Goal: Task Accomplishment & Management: Complete application form

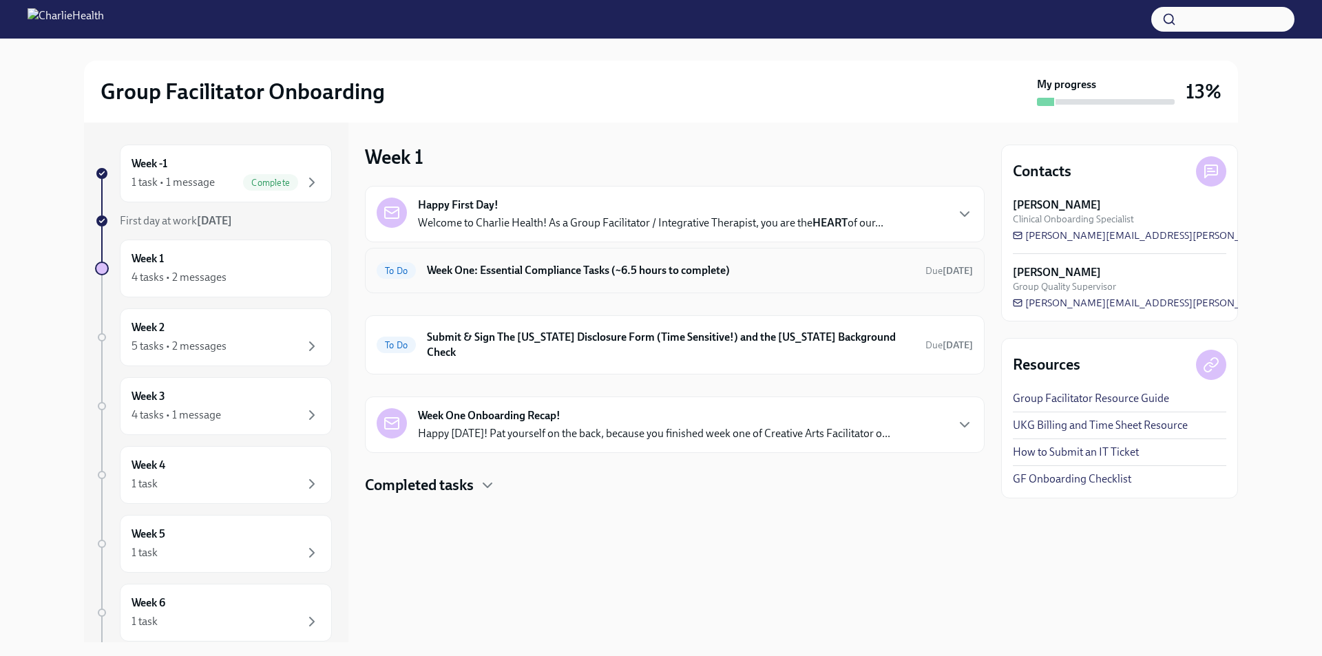
click at [531, 273] on h6 "Week One: Essential Compliance Tasks (~6.5 hours to complete)" at bounding box center [671, 270] width 488 height 15
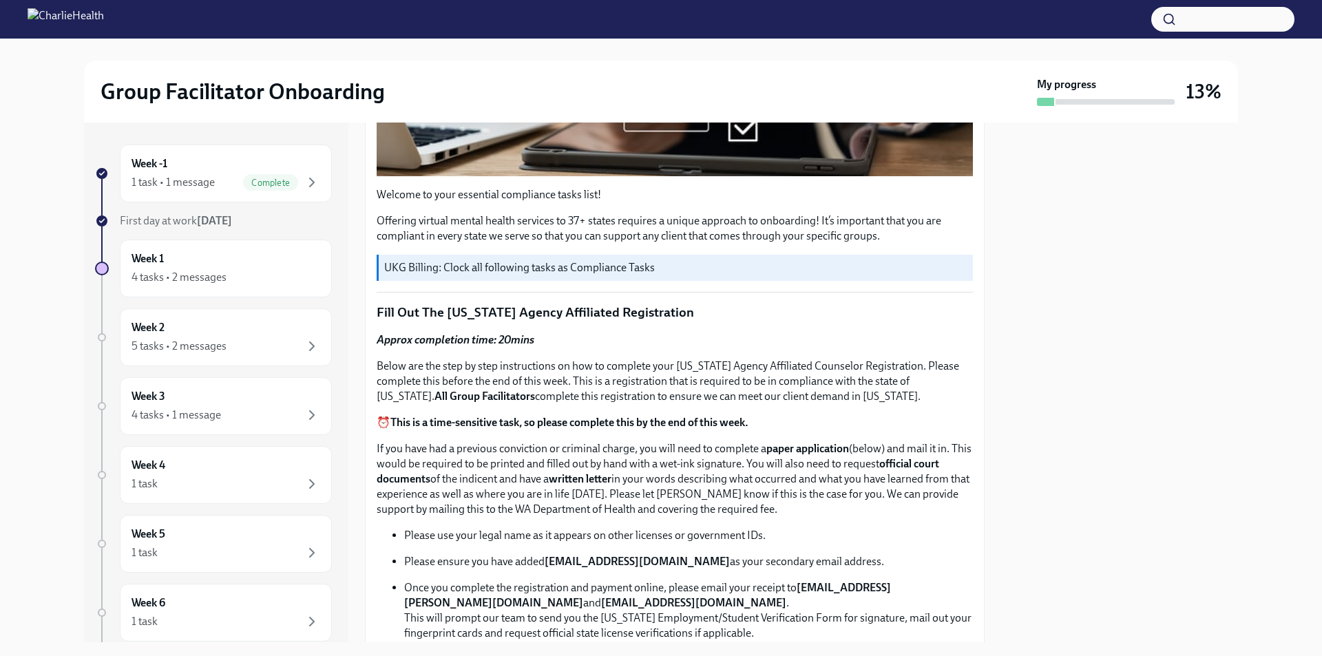
scroll to position [551, 0]
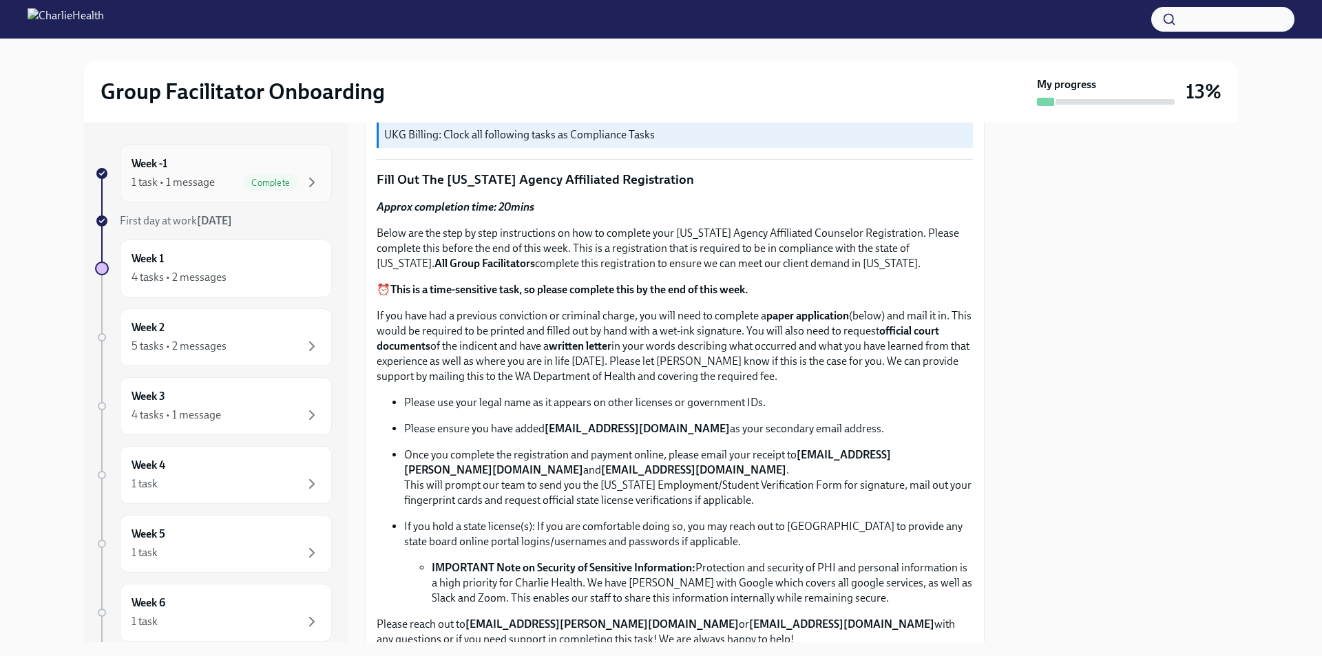
click at [203, 176] on div "1 task • 1 message" at bounding box center [173, 182] width 83 height 15
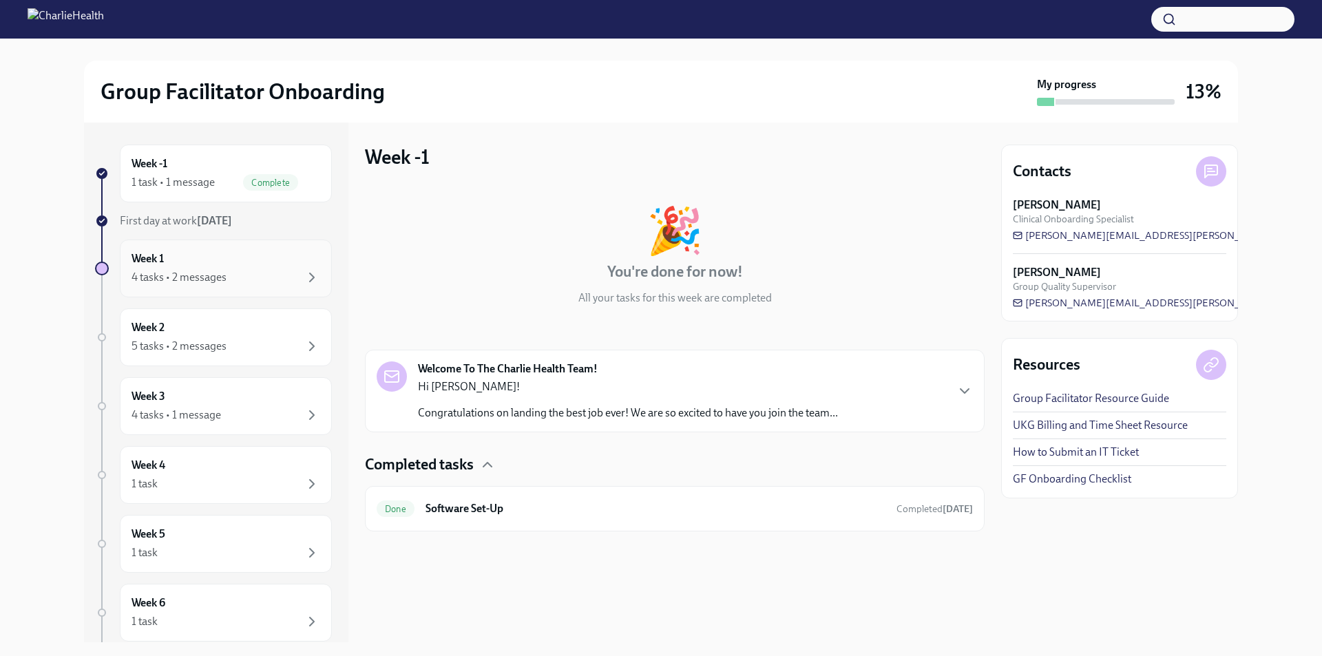
click at [198, 249] on div "Week 1 4 tasks • 2 messages" at bounding box center [226, 269] width 212 height 58
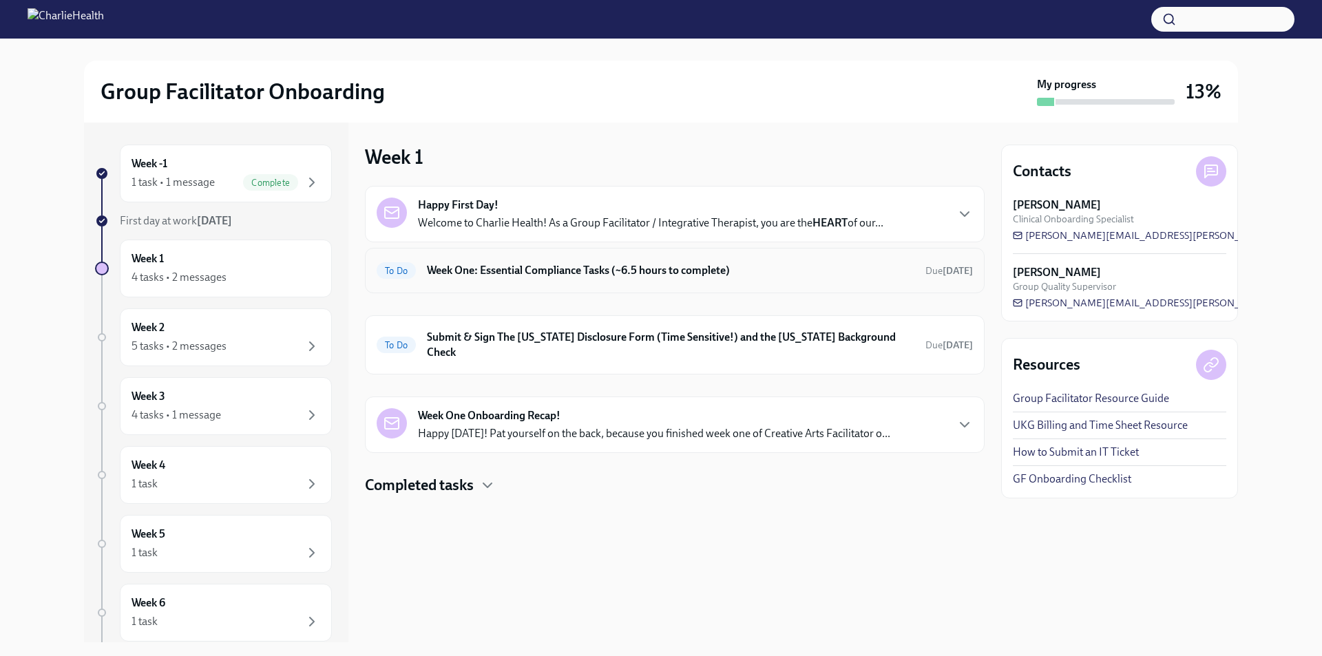
click at [563, 267] on h6 "Week One: Essential Compliance Tasks (~6.5 hours to complete)" at bounding box center [671, 270] width 488 height 15
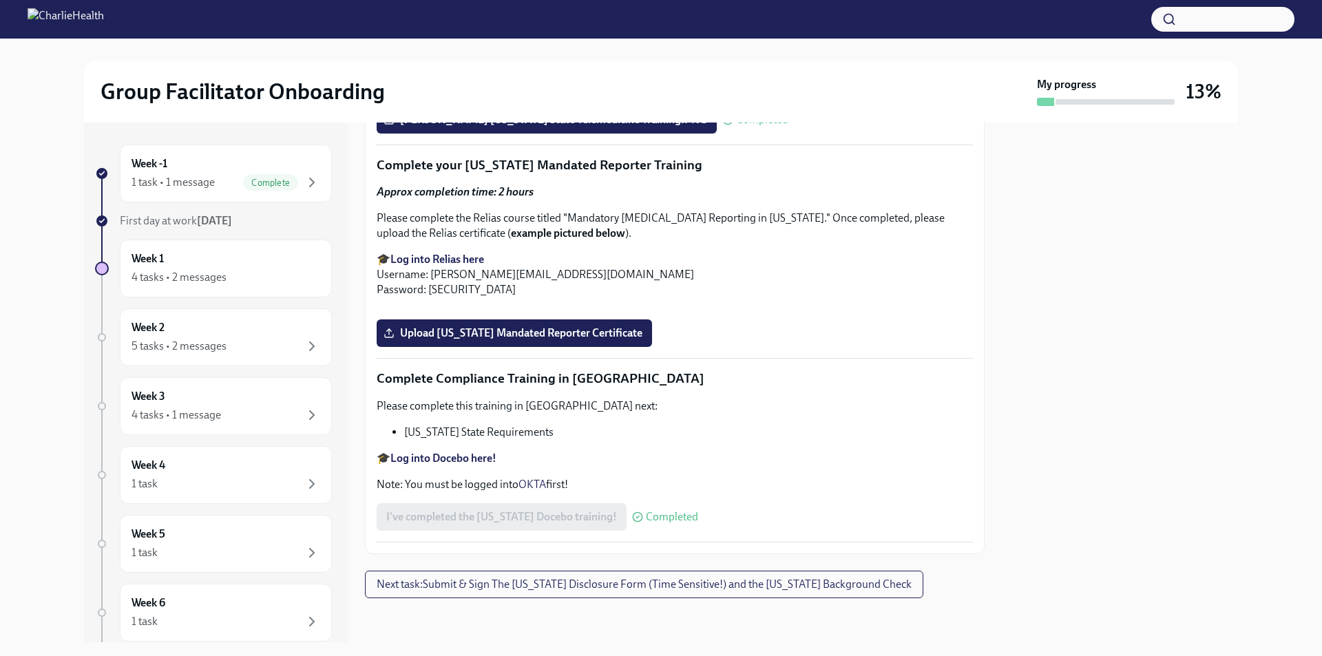
scroll to position [2990, 0]
click at [186, 253] on div "Week 1 4 tasks • 2 messages" at bounding box center [226, 268] width 189 height 34
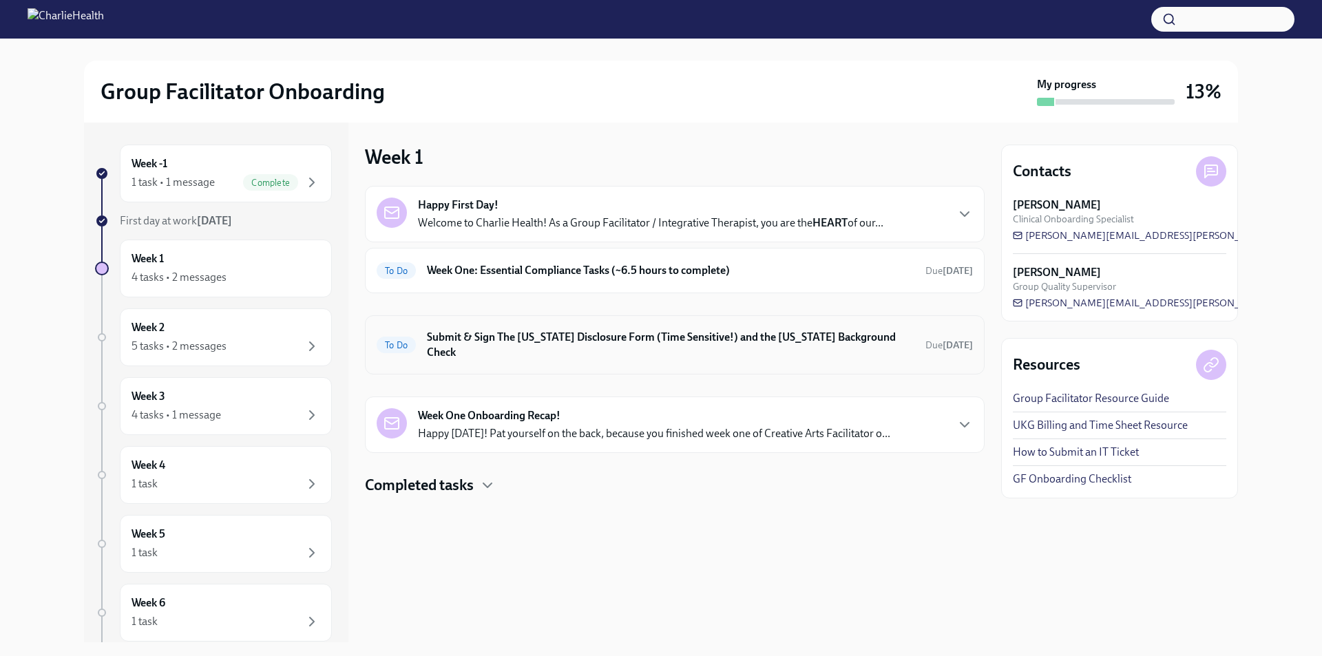
click at [547, 353] on div "To Do Submit & Sign The [US_STATE] Disclosure Form (Time Sensitive!) and the [U…" at bounding box center [675, 344] width 620 height 59
click at [538, 344] on h6 "Submit & Sign The [US_STATE] Disclosure Form (Time Sensitive!) and the [US_STAT…" at bounding box center [671, 345] width 488 height 30
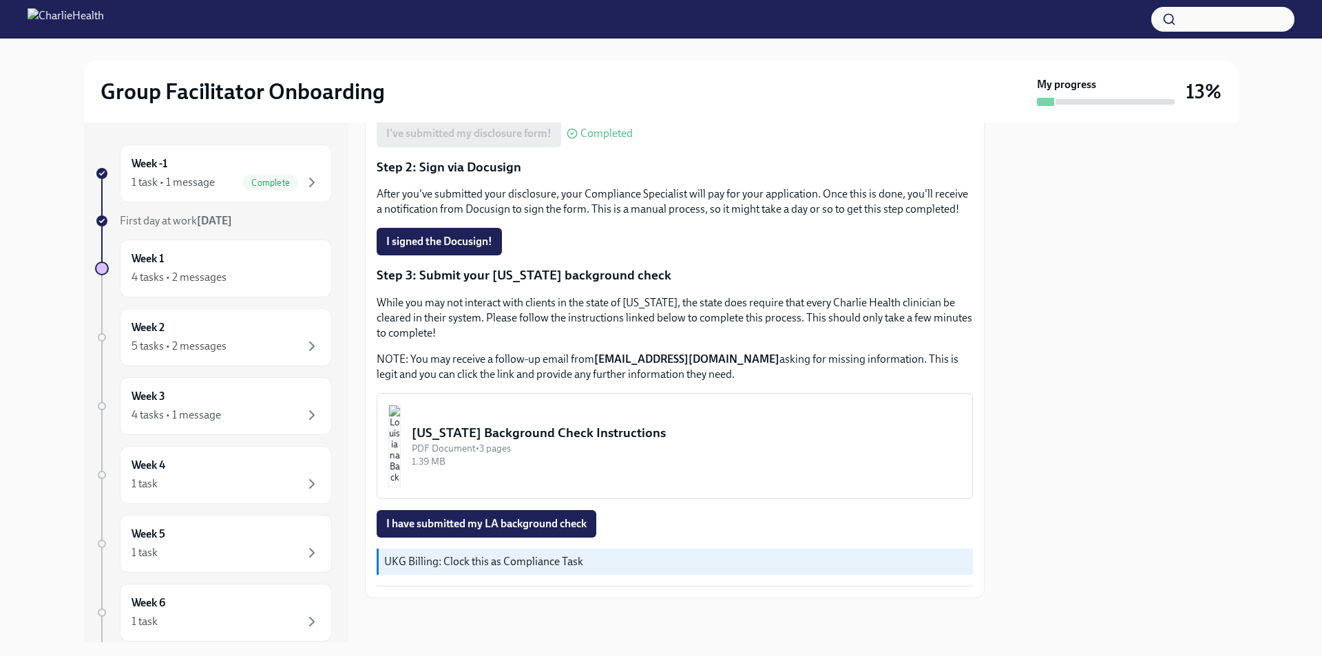
scroll to position [304, 0]
click at [197, 280] on div "4 tasks • 2 messages" at bounding box center [179, 277] width 95 height 15
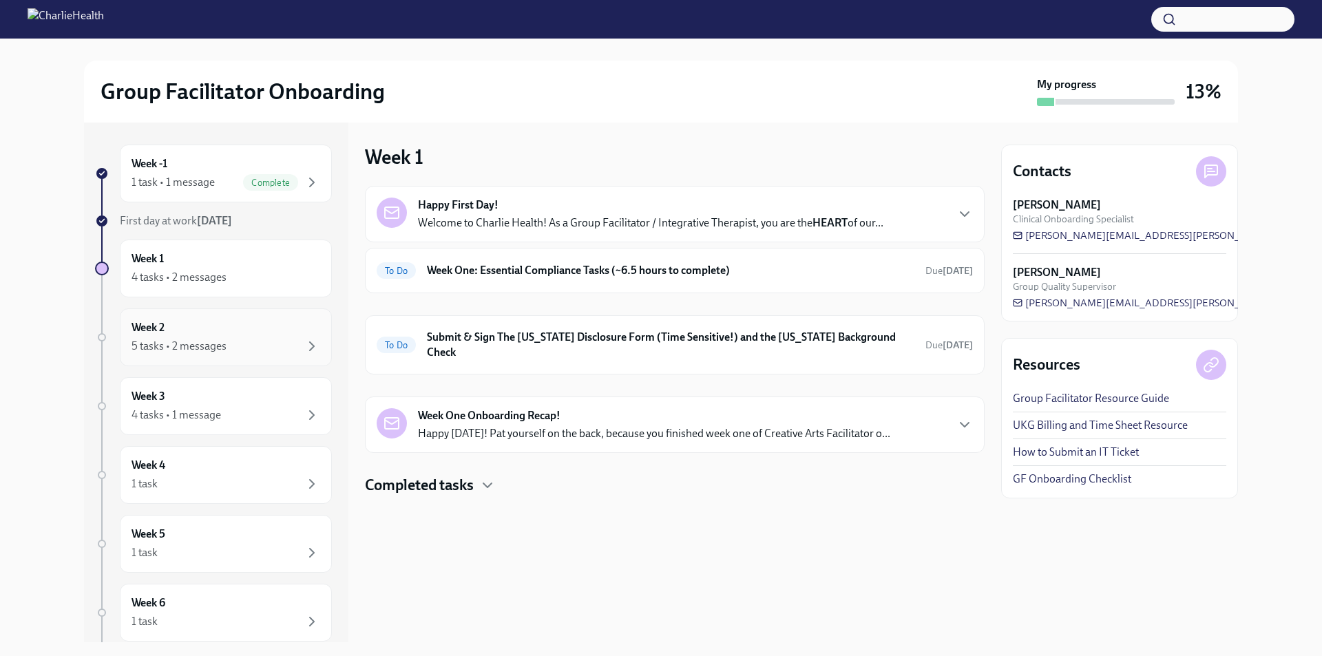
click at [217, 357] on div "Week 2 5 tasks • 2 messages" at bounding box center [226, 338] width 212 height 58
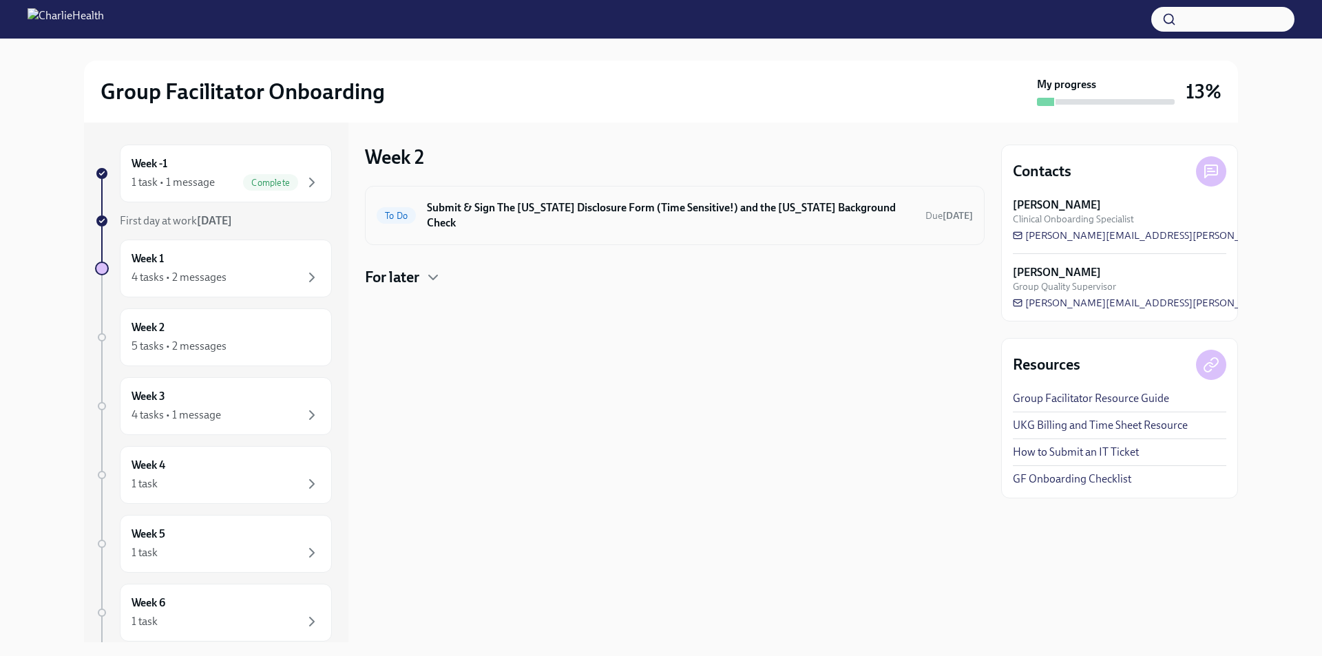
click at [524, 203] on h6 "Submit & Sign The [US_STATE] Disclosure Form (Time Sensitive!) and the [US_STAT…" at bounding box center [671, 215] width 488 height 30
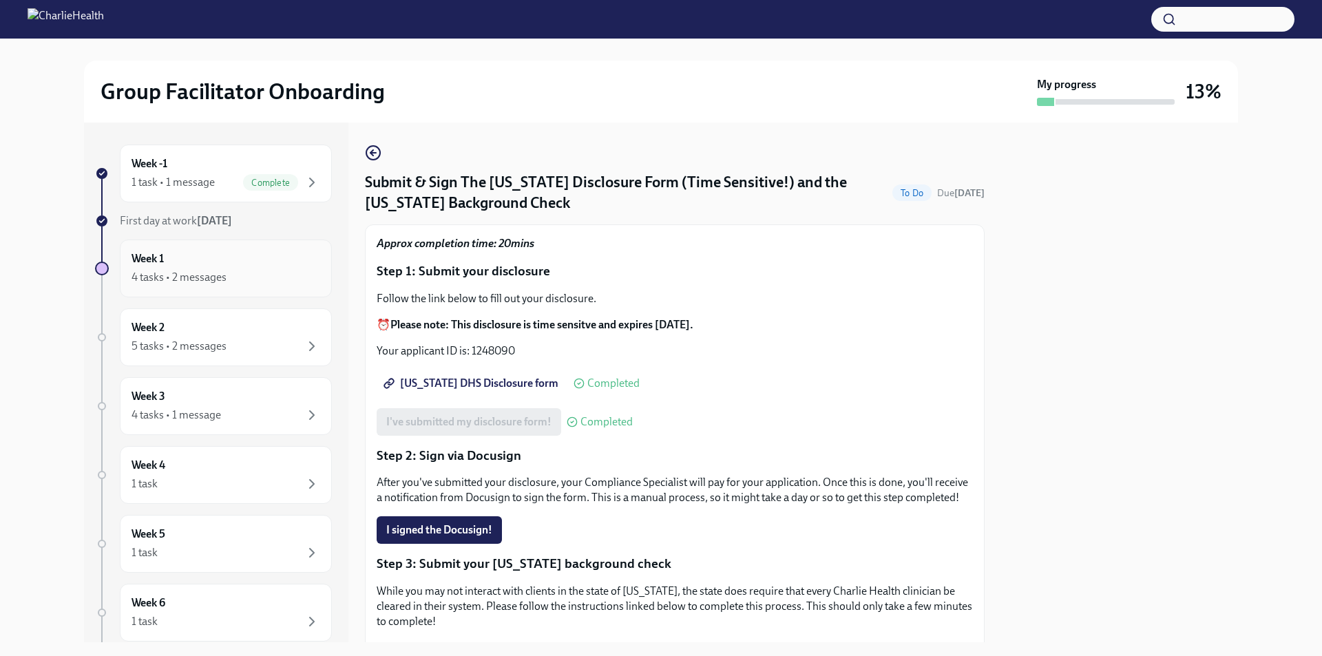
click at [136, 269] on div "4 tasks • 2 messages" at bounding box center [226, 277] width 189 height 17
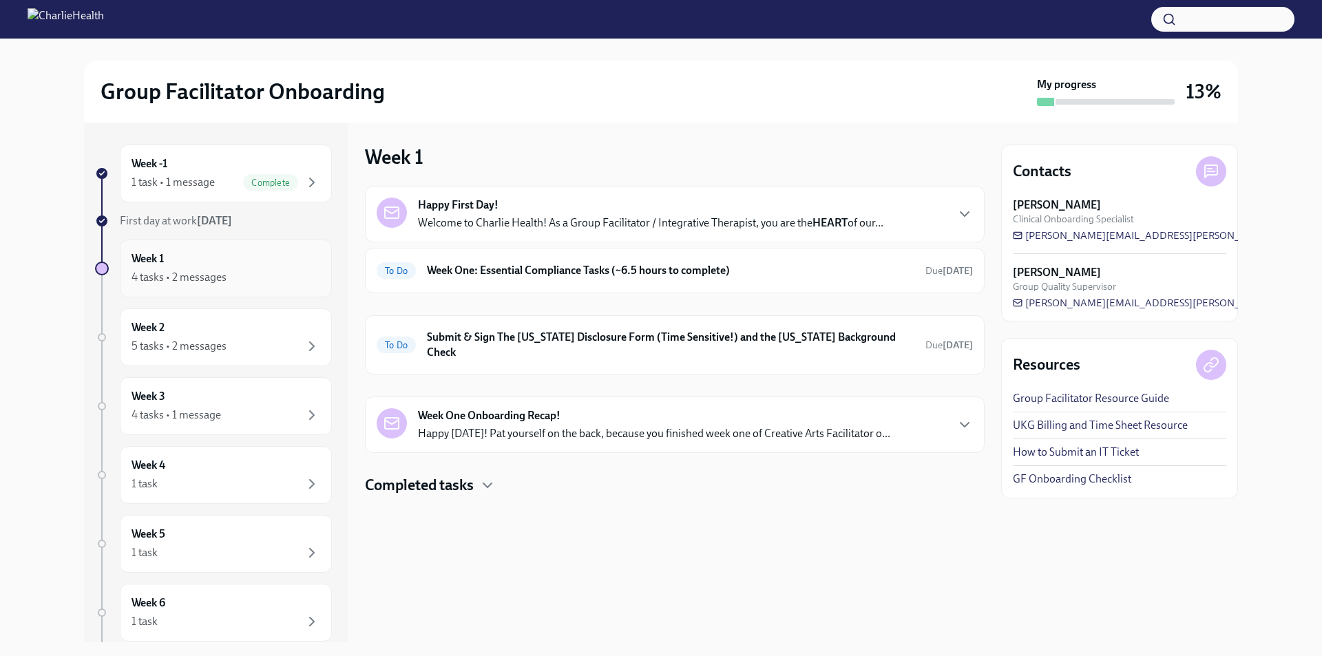
click at [240, 278] on div "4 tasks • 2 messages" at bounding box center [226, 277] width 189 height 17
click at [241, 336] on div "Week 2 5 tasks • 2 messages" at bounding box center [226, 337] width 189 height 34
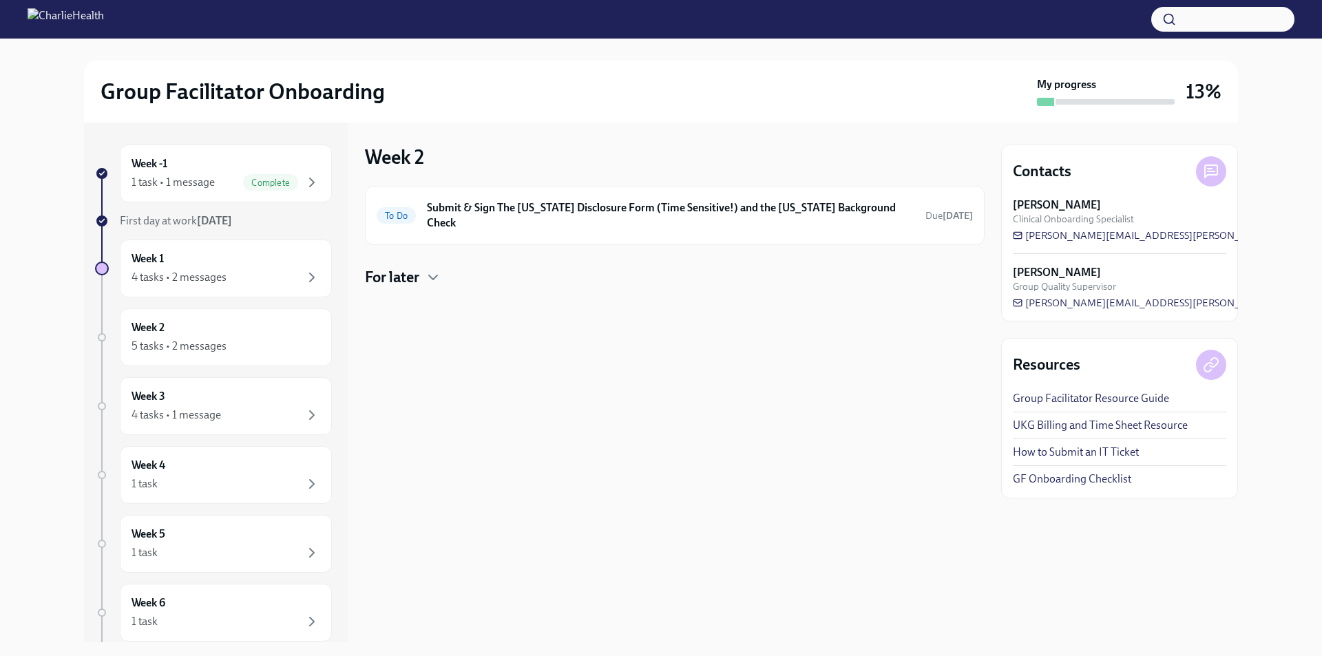
click at [414, 271] on h4 "For later" at bounding box center [392, 277] width 54 height 21
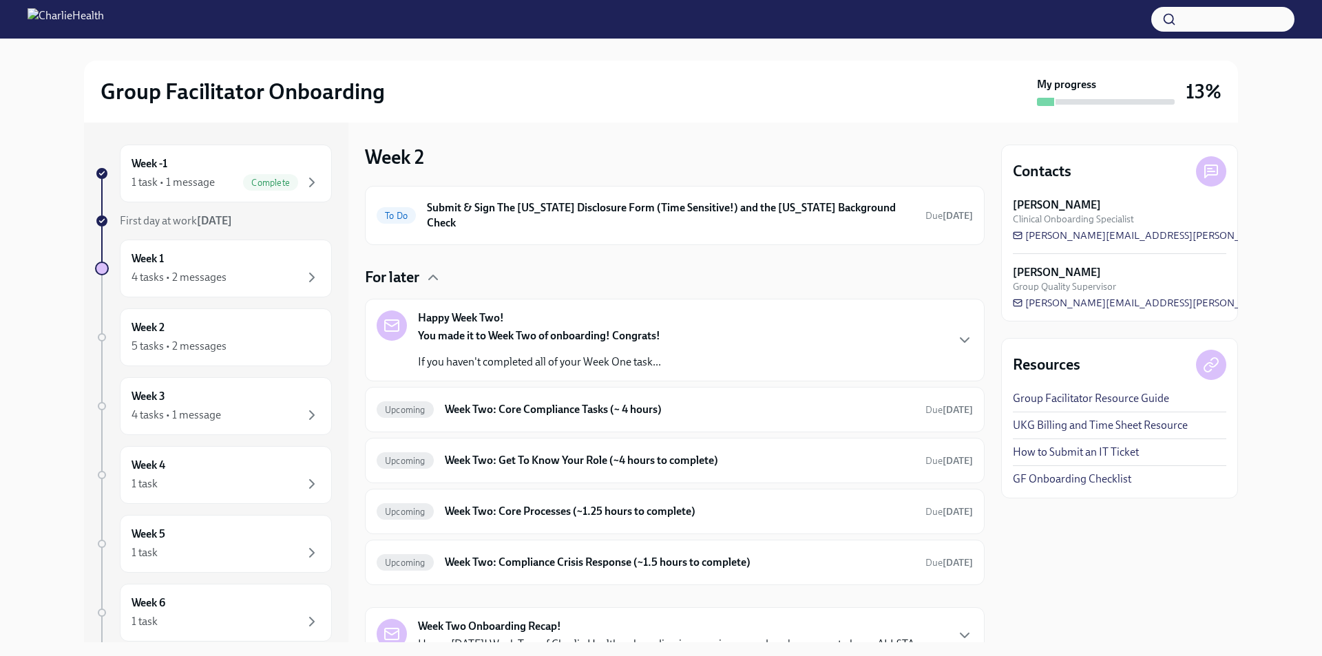
click at [498, 329] on strong "You made it to Week Two of onboarding! Congrats!" at bounding box center [539, 335] width 242 height 13
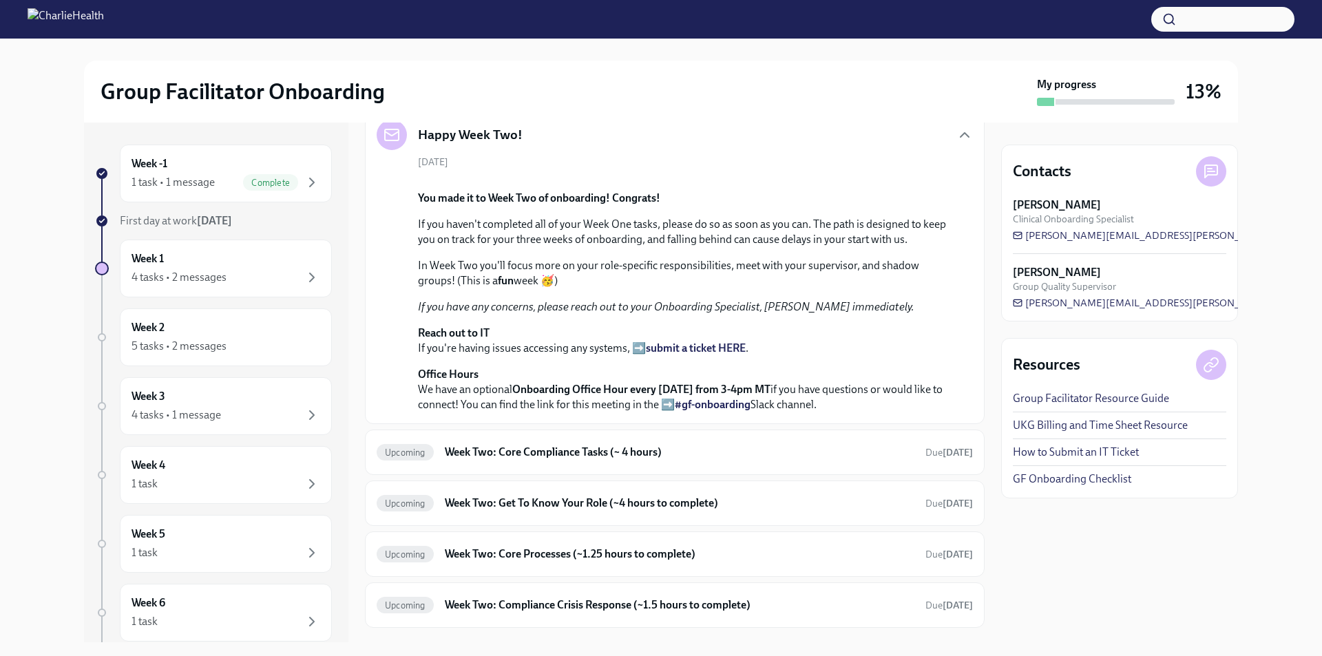
scroll to position [177, 0]
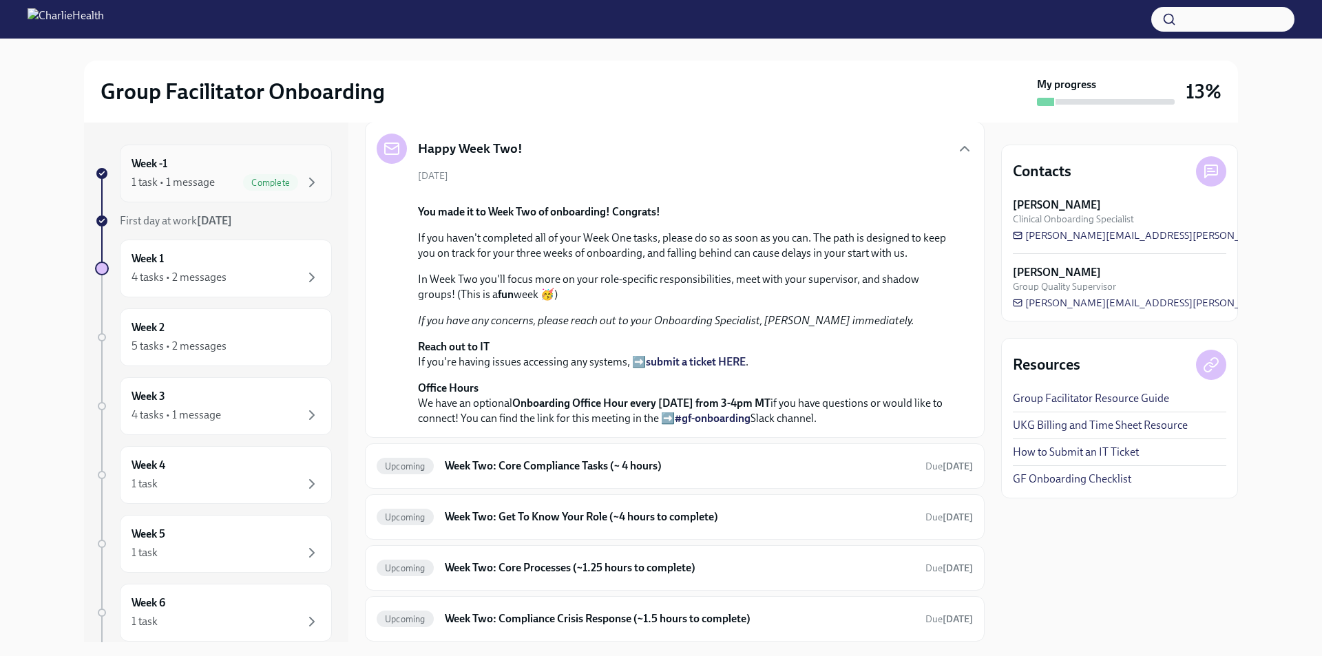
click at [200, 190] on div "1 task • 1 message Complete" at bounding box center [226, 182] width 189 height 17
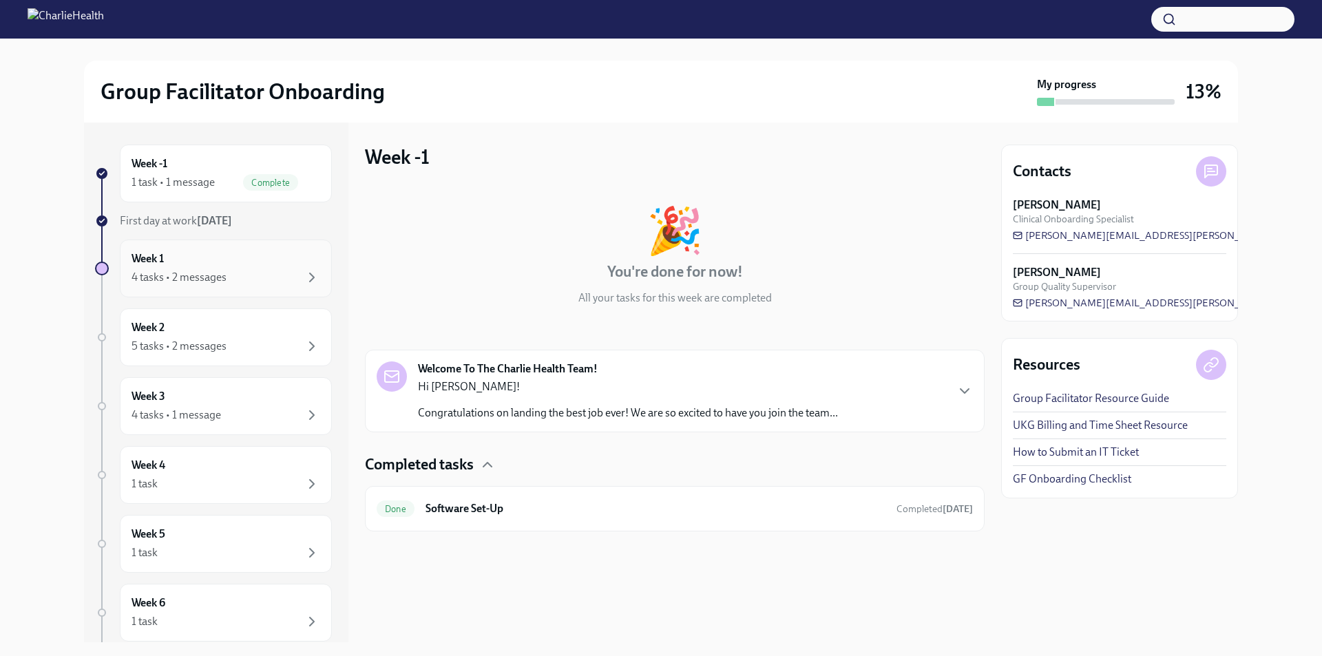
click at [158, 262] on h6 "Week 1" at bounding box center [148, 258] width 32 height 15
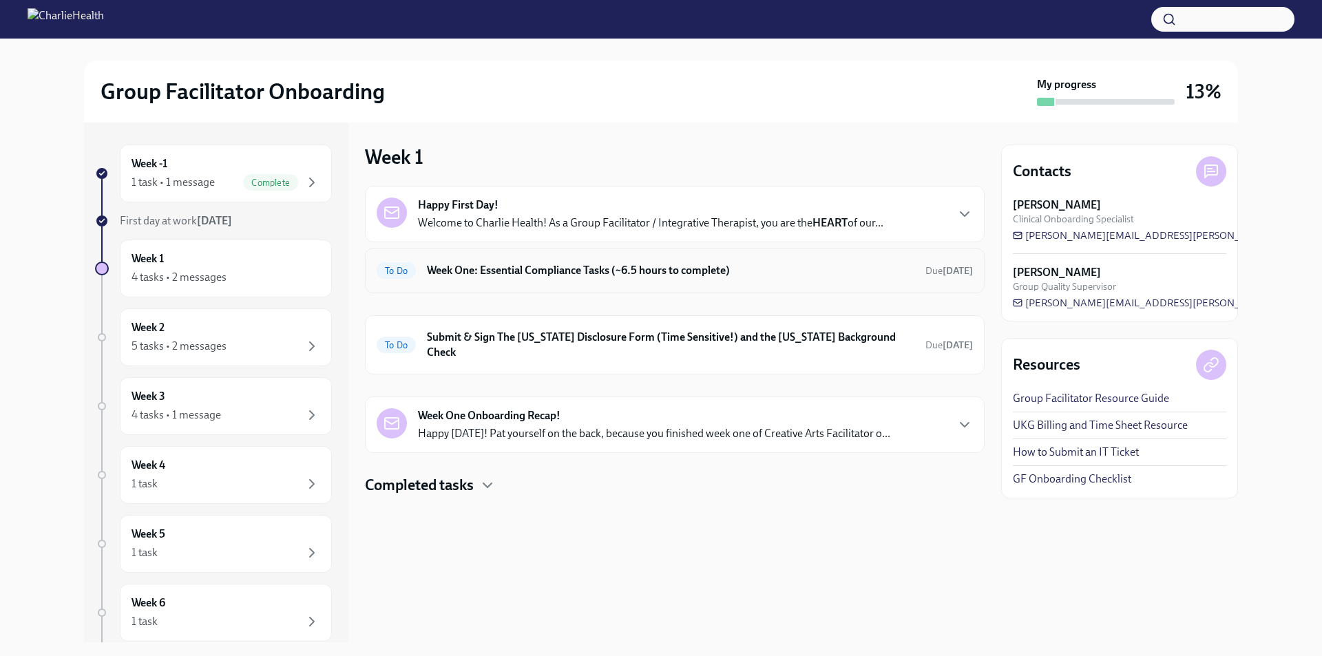
click at [543, 264] on h6 "Week One: Essential Compliance Tasks (~6.5 hours to complete)" at bounding box center [671, 270] width 488 height 15
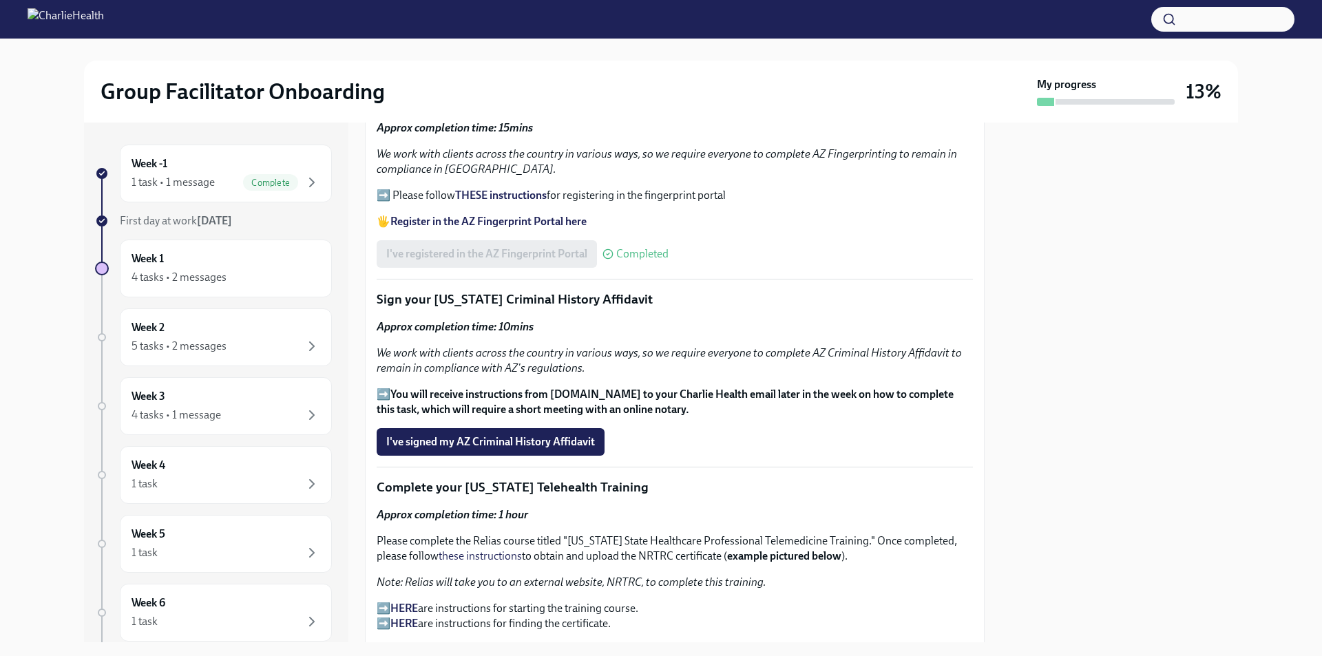
scroll to position [1515, 0]
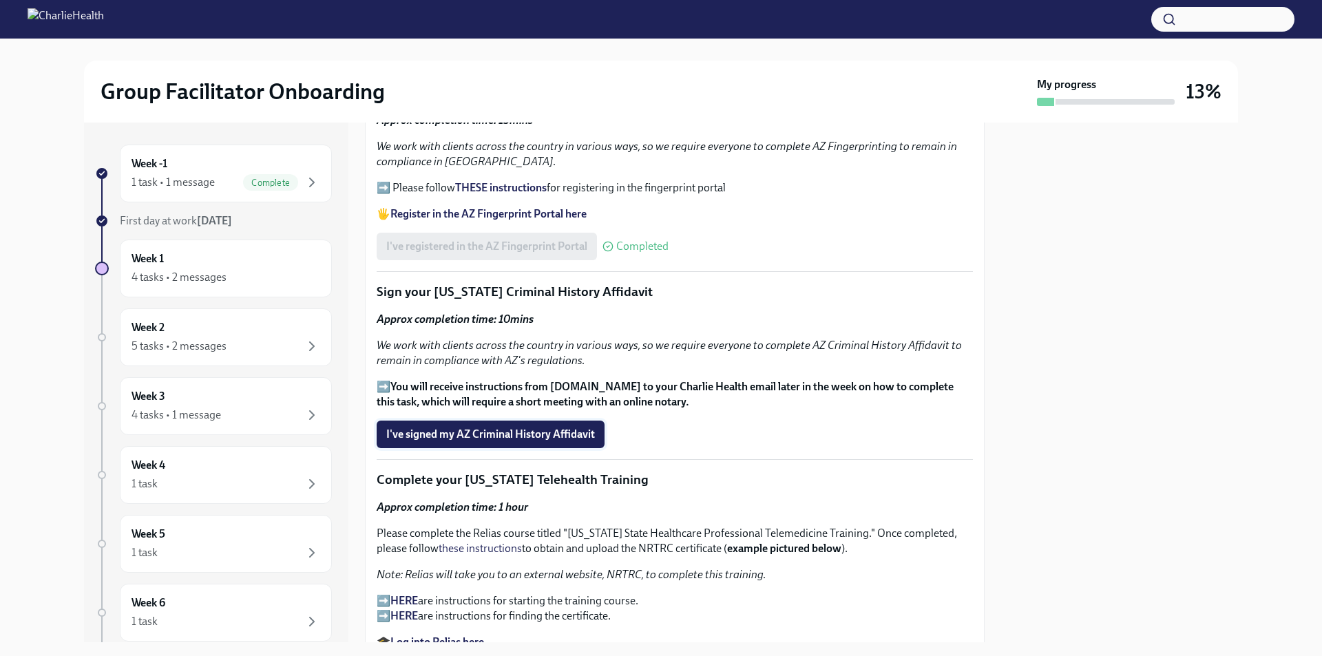
click at [568, 428] on span "I've signed my AZ Criminal History Affidavit" at bounding box center [490, 435] width 209 height 14
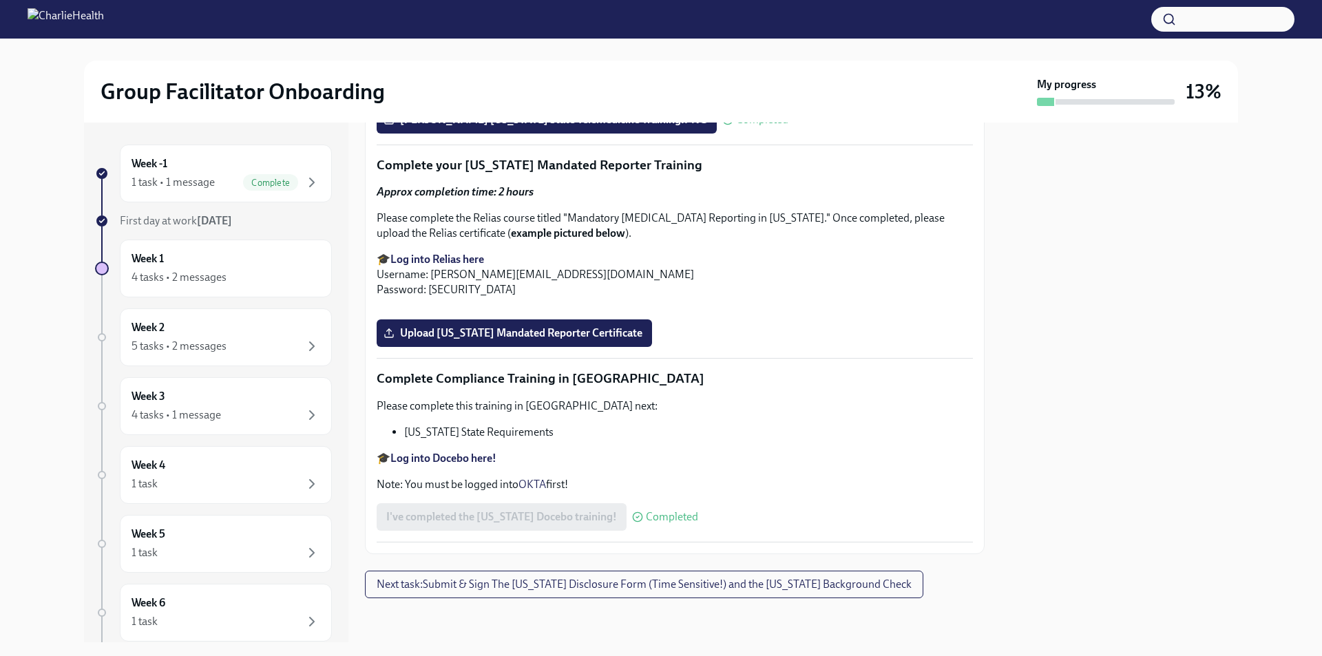
scroll to position [2852, 0]
click at [616, 347] on label "Upload [US_STATE] Mandated Reporter Certificate" at bounding box center [514, 334] width 275 height 28
click at [0, 0] on input "Upload [US_STATE] Mandated Reporter Certificate" at bounding box center [0, 0] width 0 height 0
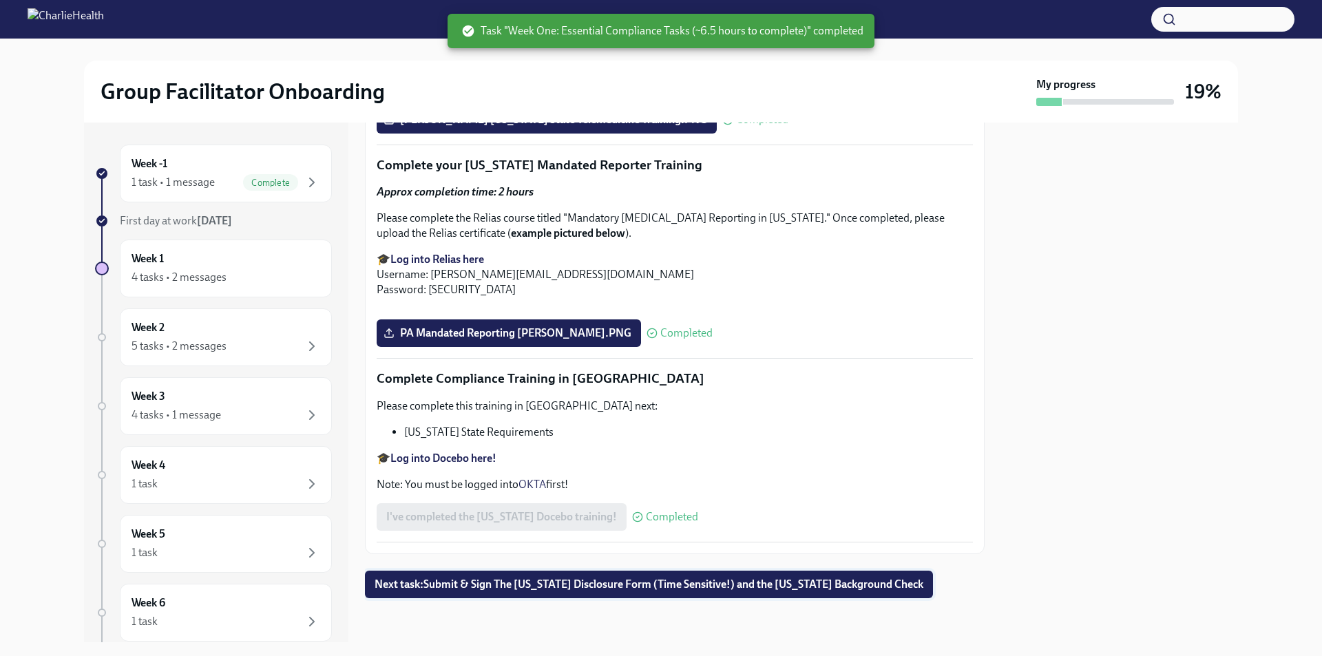
click at [592, 584] on button "Next task : Submit & Sign The [US_STATE] Disclosure Form (Time Sensitive!) and …" at bounding box center [649, 585] width 568 height 28
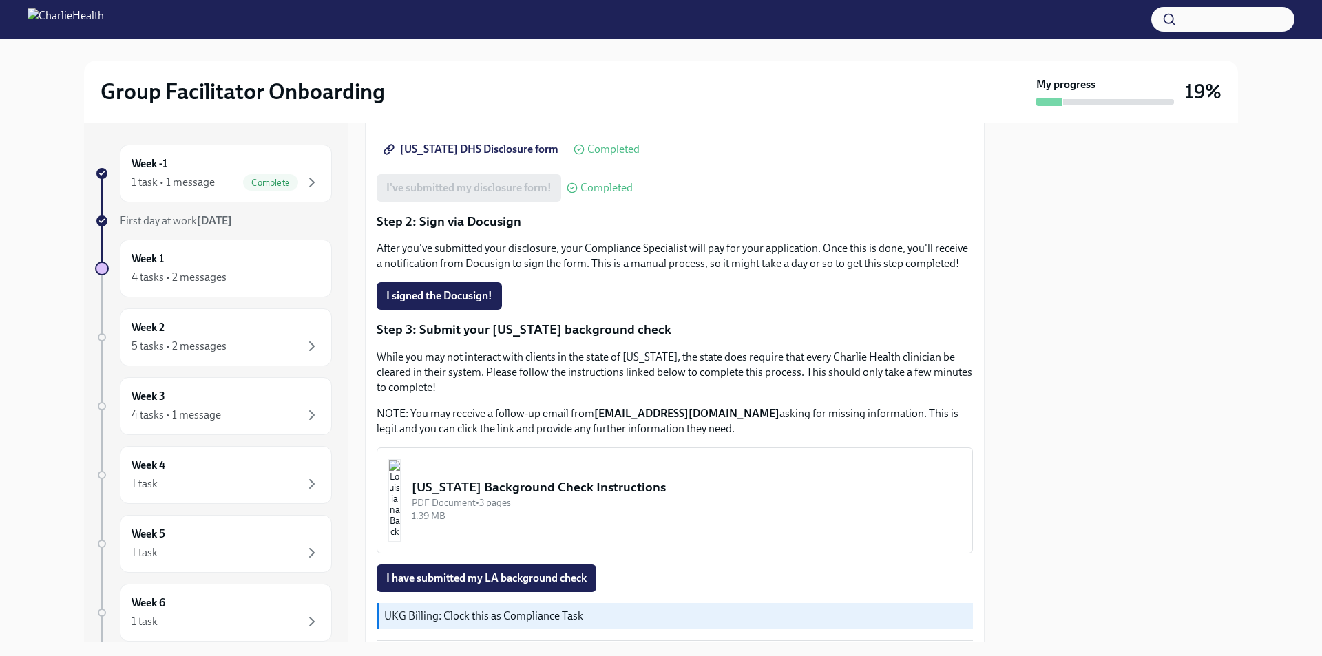
scroll to position [304, 0]
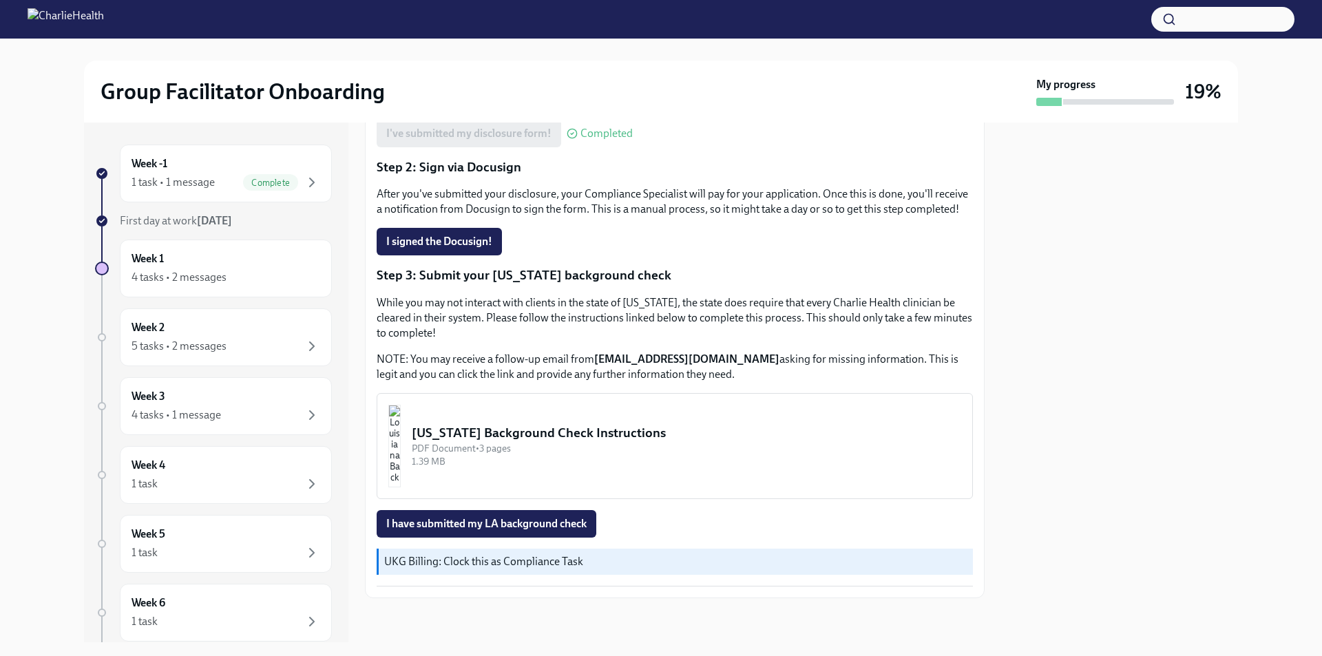
click at [401, 427] on img "button" at bounding box center [394, 446] width 12 height 83
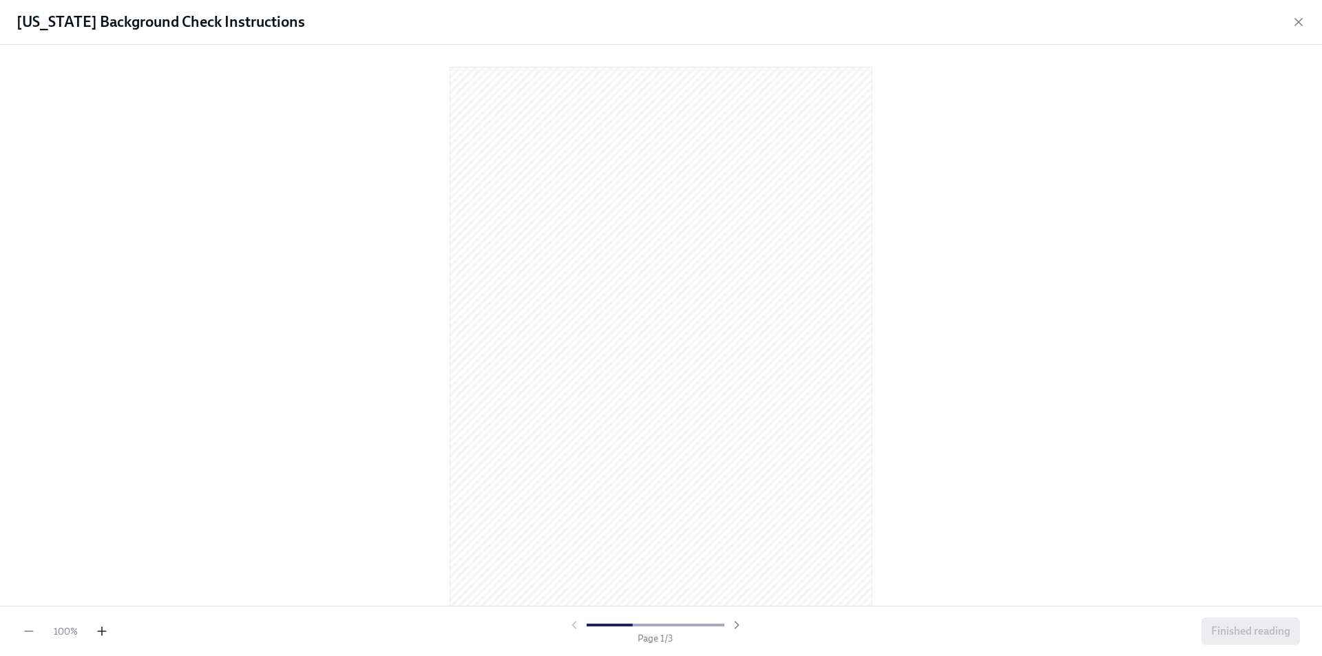
click at [103, 627] on icon "button" at bounding box center [102, 632] width 14 height 14
click at [105, 626] on icon "button" at bounding box center [102, 632] width 14 height 14
click at [105, 625] on icon "button" at bounding box center [102, 632] width 14 height 14
click at [105, 623] on div "130 % Page 1 / 3 Finished reading" at bounding box center [661, 631] width 1322 height 50
click at [105, 623] on div "150 % Page 1 / 3 Finished reading" at bounding box center [661, 631] width 1322 height 50
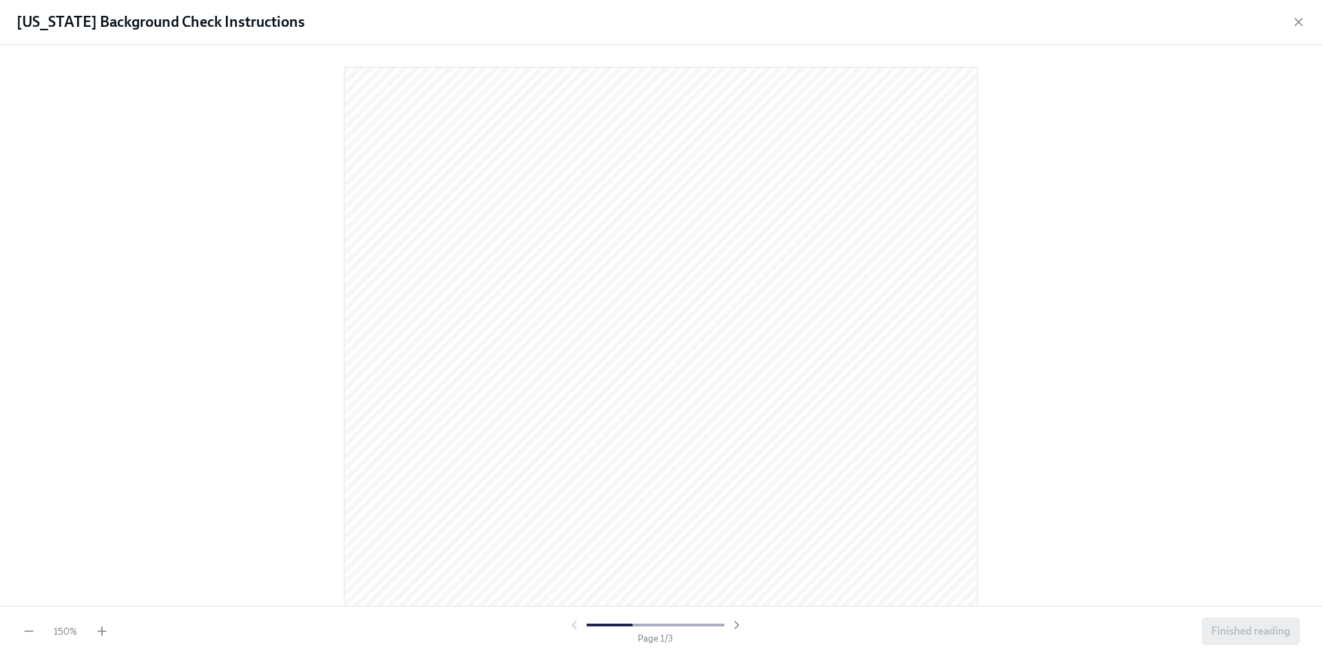
click at [105, 623] on div "150 % Page 1 / 3 Finished reading" at bounding box center [661, 631] width 1322 height 50
click at [1291, 21] on div "[US_STATE] Background Check Instructions" at bounding box center [661, 22] width 1322 height 45
click at [1304, 28] on icon "button" at bounding box center [1299, 22] width 14 height 14
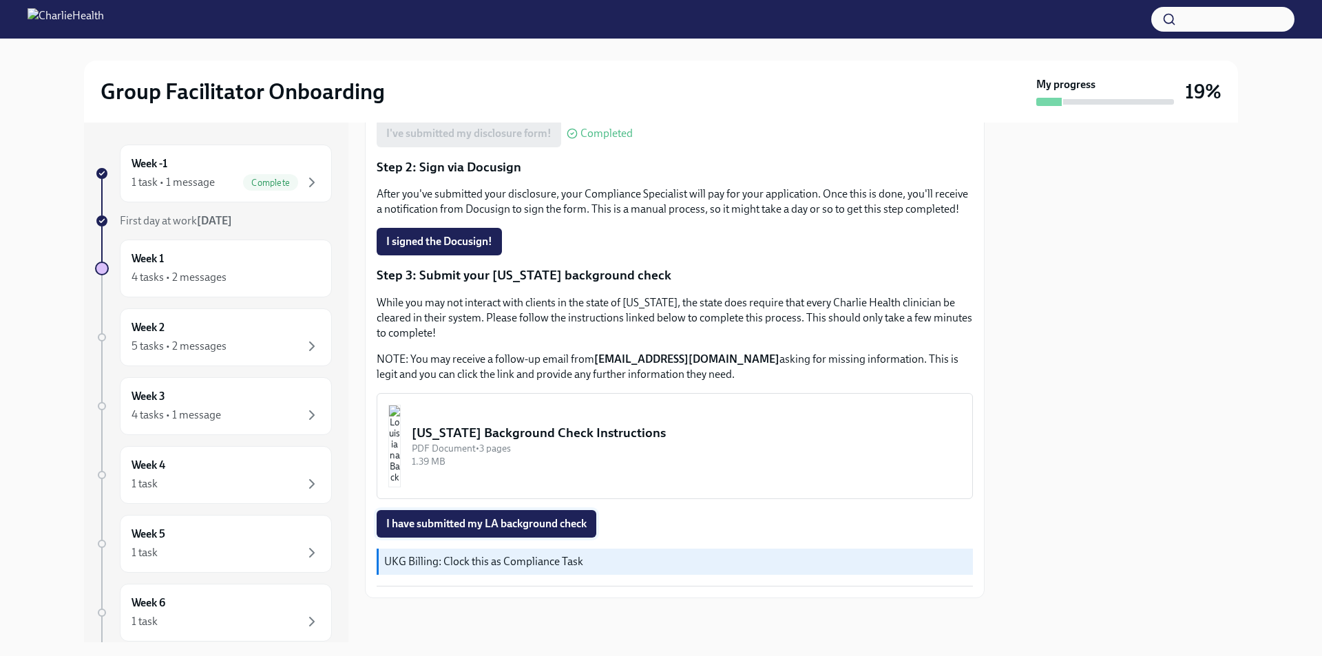
click at [461, 525] on span "I have submitted my LA background check" at bounding box center [486, 524] width 200 height 14
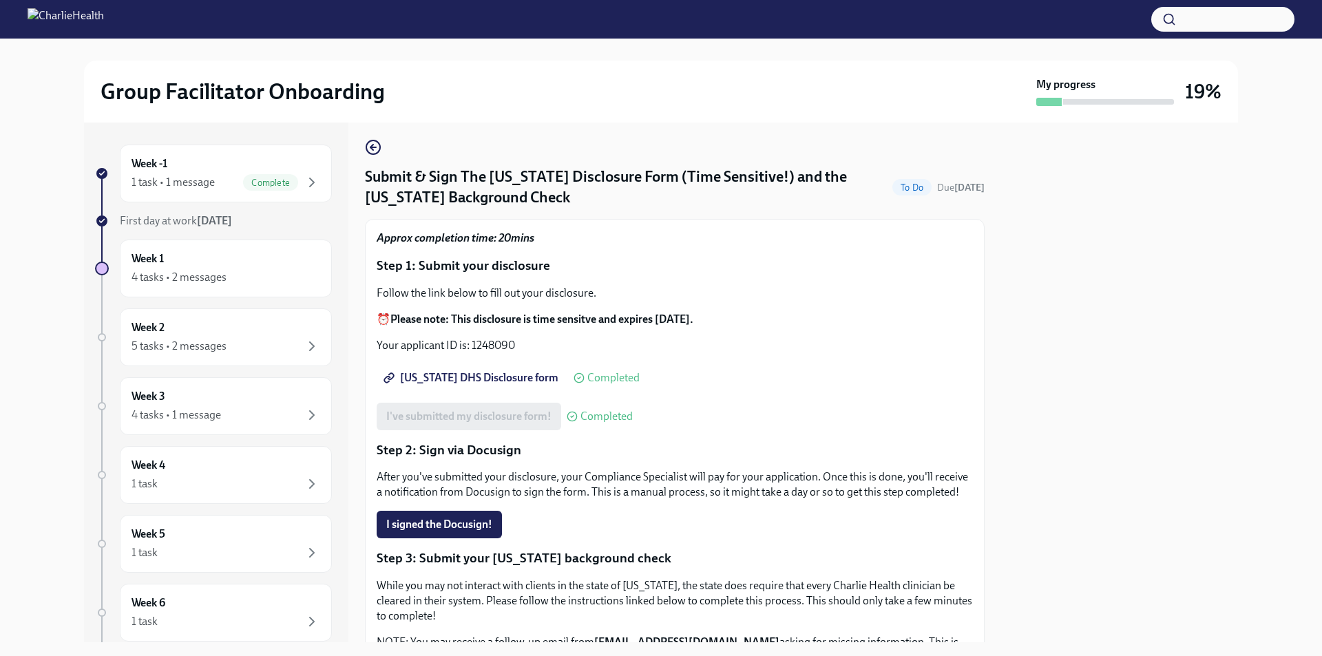
scroll to position [0, 0]
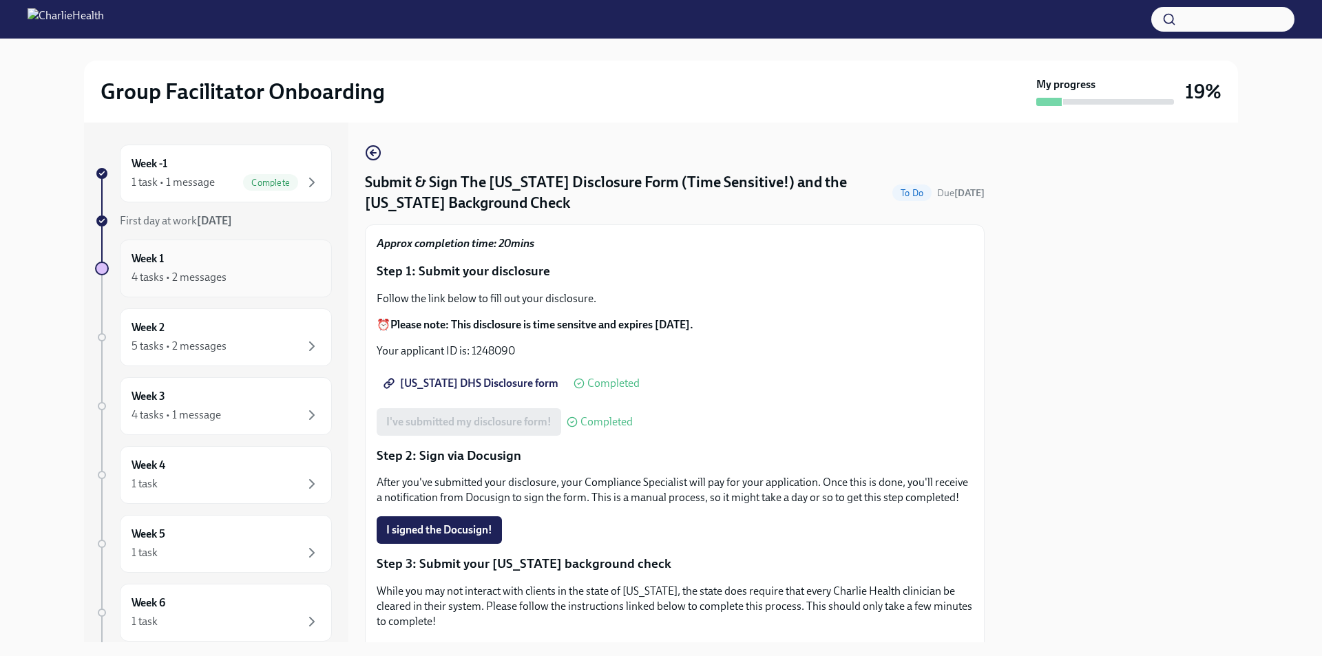
click at [196, 277] on div "4 tasks • 2 messages" at bounding box center [179, 277] width 95 height 15
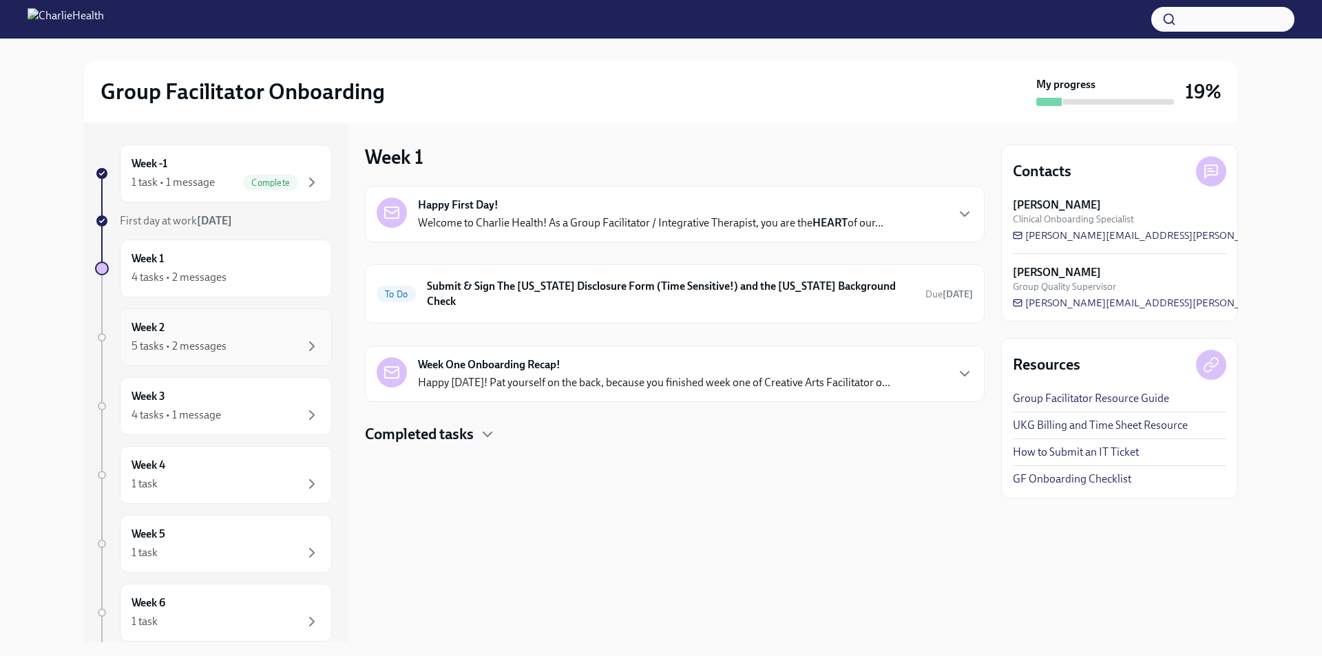
click at [207, 338] on div "5 tasks • 2 messages" at bounding box center [226, 346] width 189 height 17
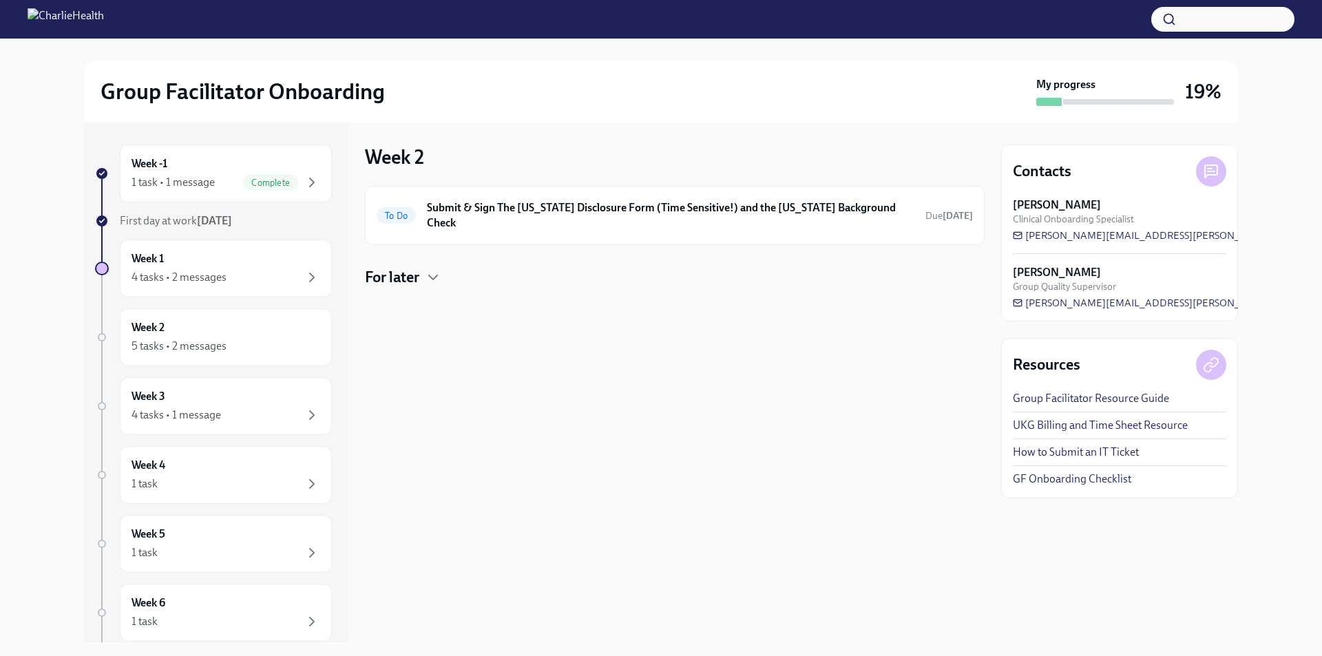
click at [412, 271] on h4 "For later" at bounding box center [392, 277] width 54 height 21
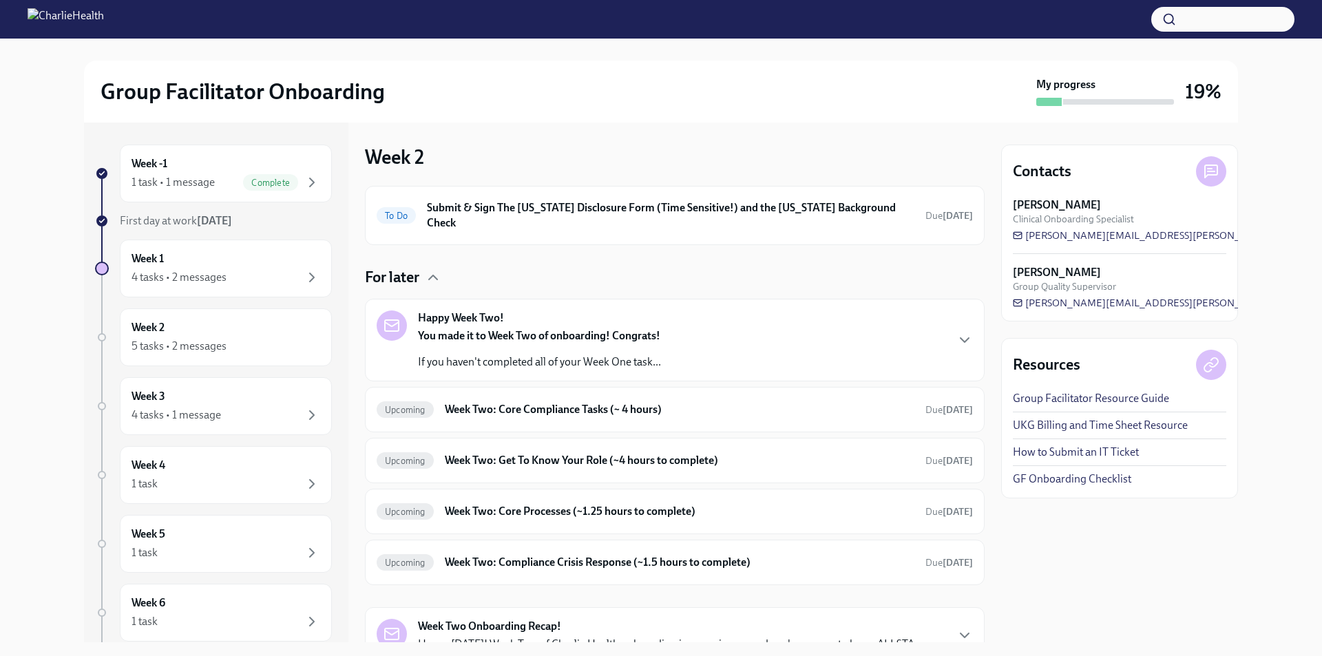
scroll to position [52, 0]
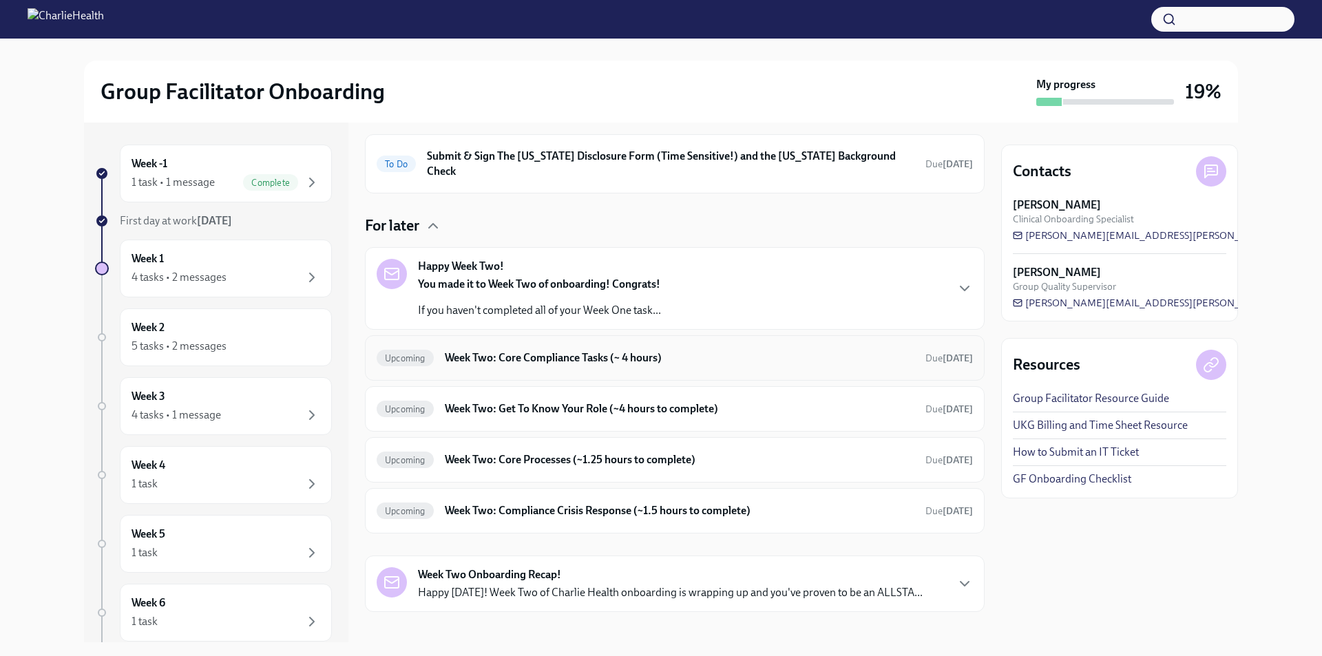
click at [589, 351] on h6 "Week Two: Core Compliance Tasks (~ 4 hours)" at bounding box center [680, 358] width 470 height 15
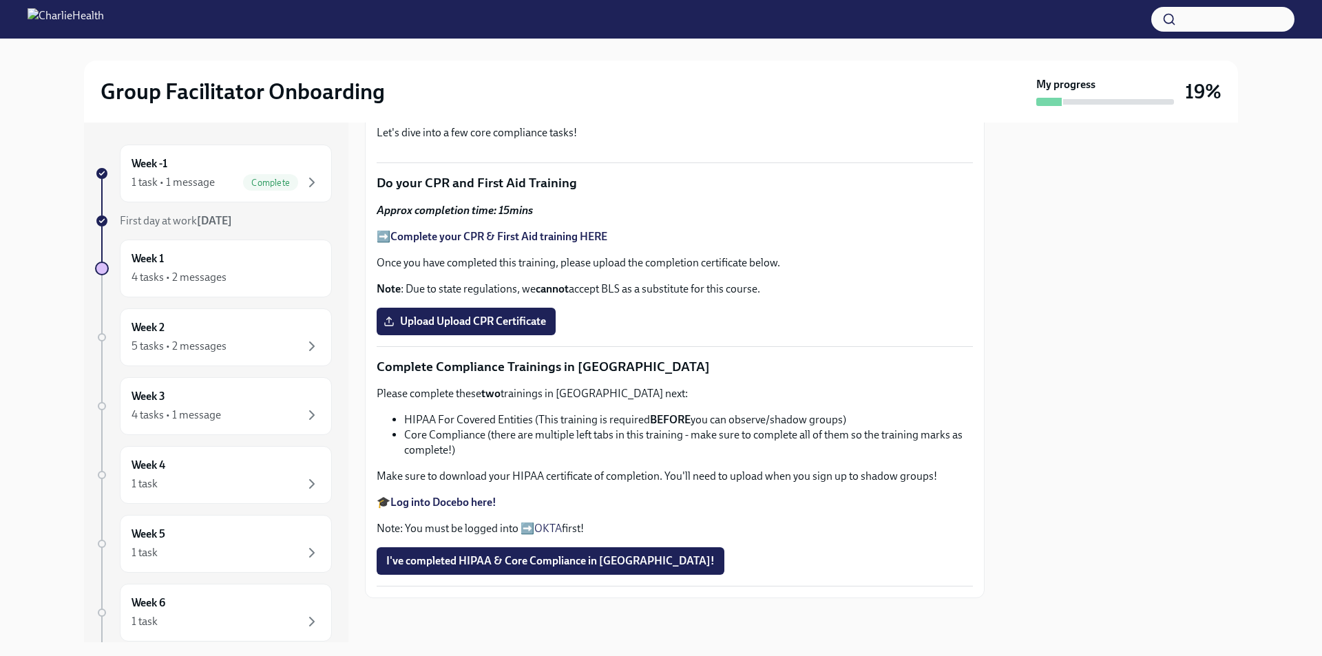
scroll to position [770, 0]
click at [303, 330] on div "Week 2 5 tasks • 2 messages" at bounding box center [226, 337] width 189 height 34
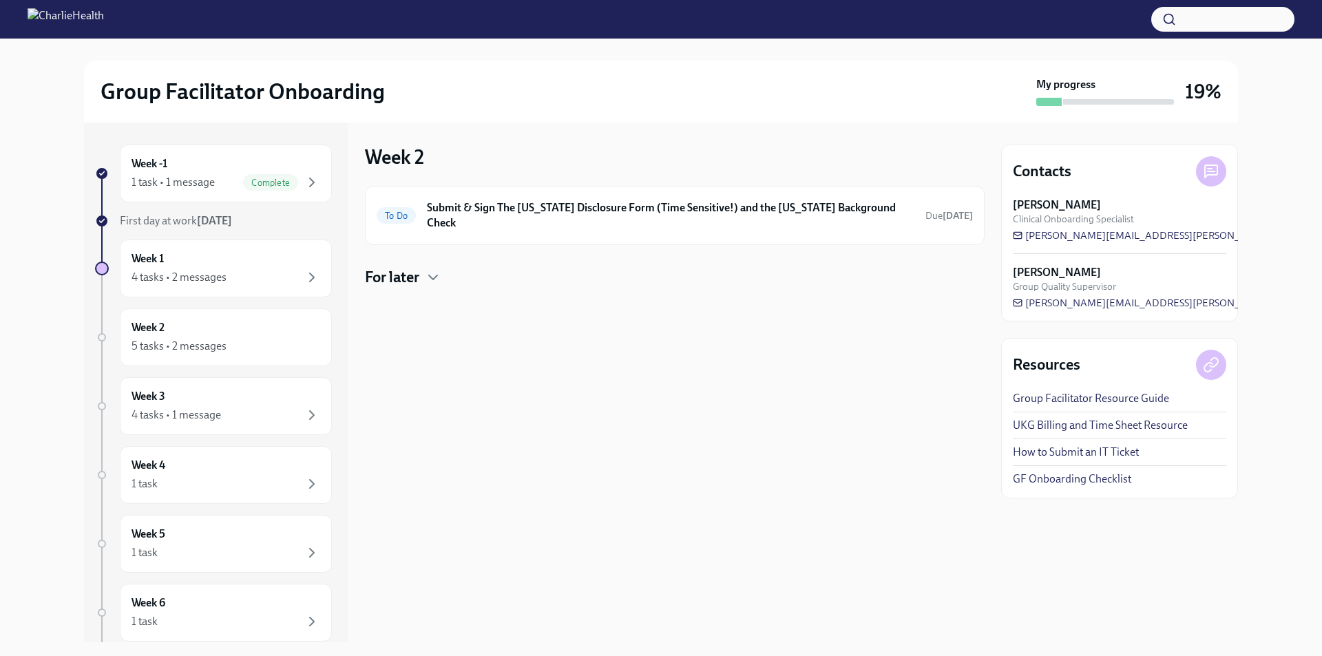
click at [411, 267] on h4 "For later" at bounding box center [392, 277] width 54 height 21
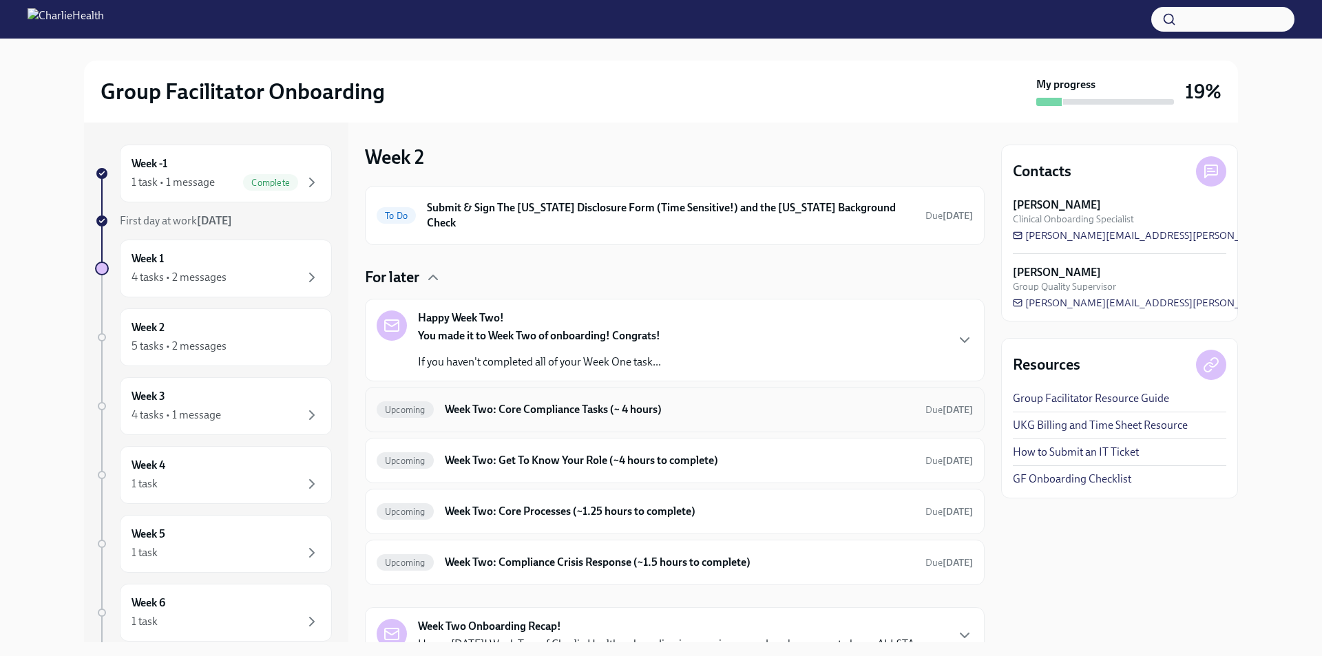
click at [569, 404] on div "Upcoming Week Two: Core Compliance Tasks (~ 4 hours) Due [DATE]" at bounding box center [675, 410] width 596 height 22
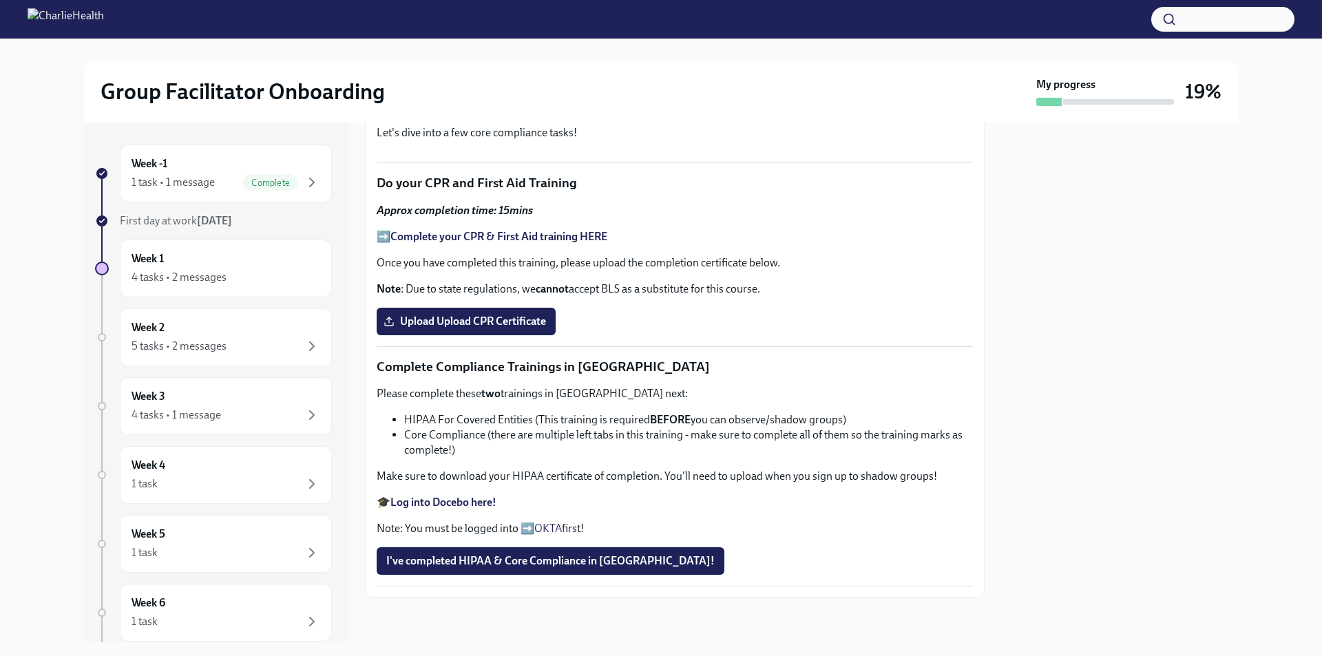
scroll to position [770, 0]
click at [224, 328] on div "Week 2 5 tasks • 2 messages" at bounding box center [226, 337] width 189 height 34
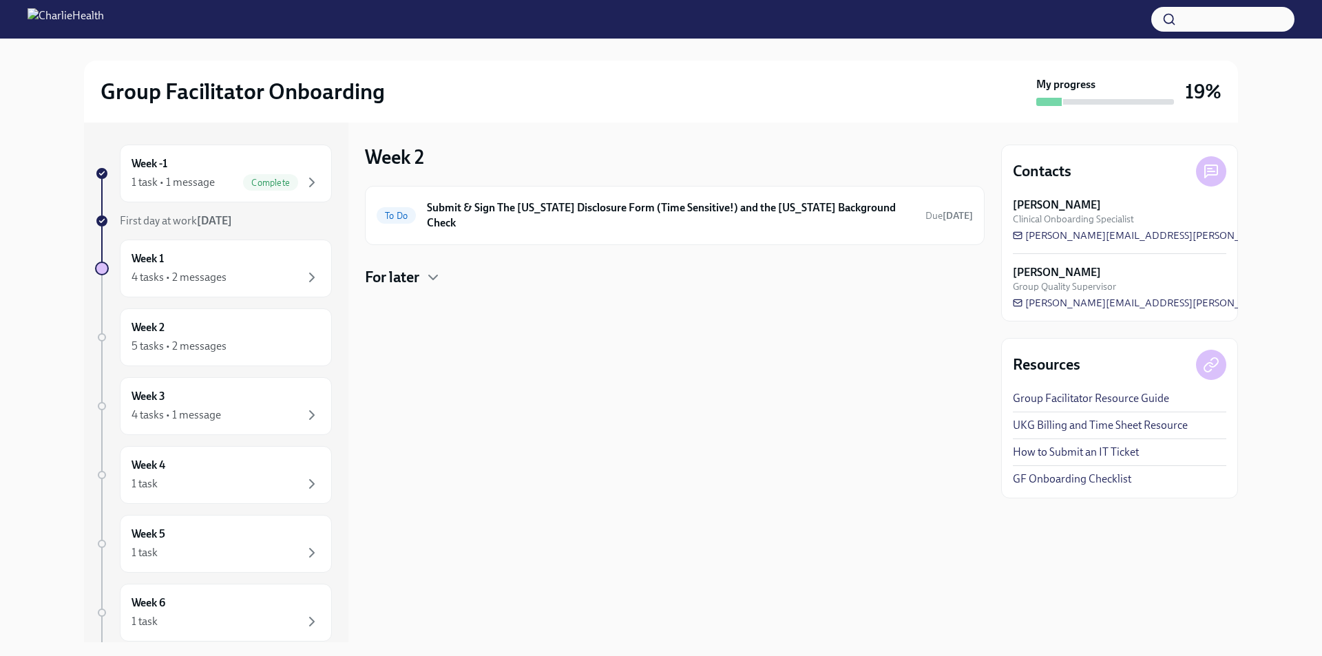
click at [413, 267] on h4 "For later" at bounding box center [392, 277] width 54 height 21
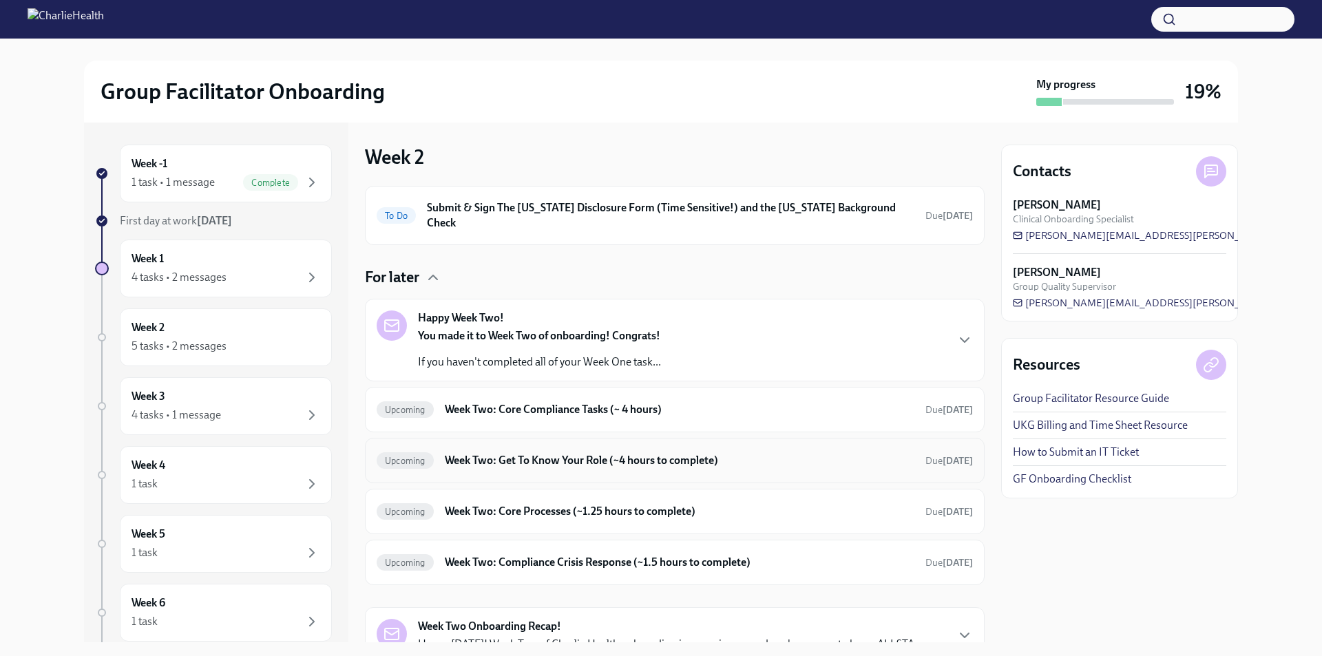
click at [534, 455] on div "Upcoming Week Two: Get To Know Your Role (~4 hours to complete) Due [DATE]" at bounding box center [675, 461] width 596 height 22
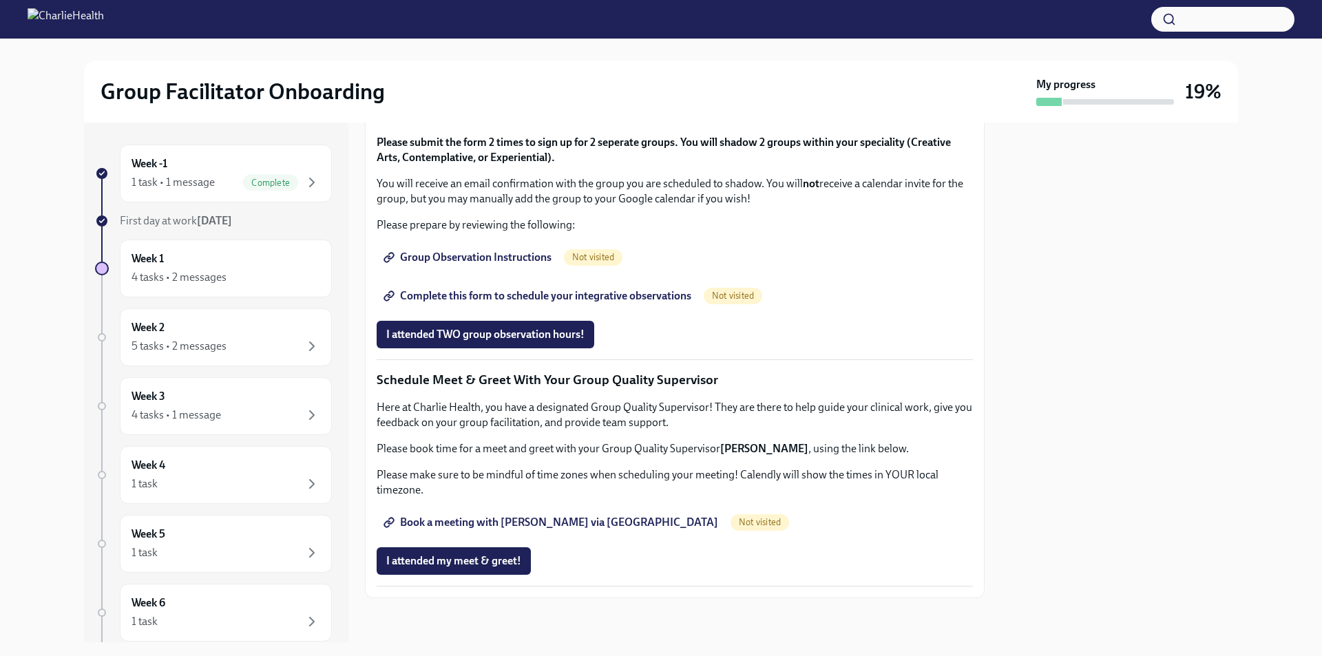
scroll to position [964, 0]
drag, startPoint x: 470, startPoint y: 499, endPoint x: 404, endPoint y: 506, distance: 65.8
click at [404, 303] on span "Complete this form to schedule your integrative observations" at bounding box center [538, 296] width 305 height 14
